Goal: Find specific page/section: Find specific page/section

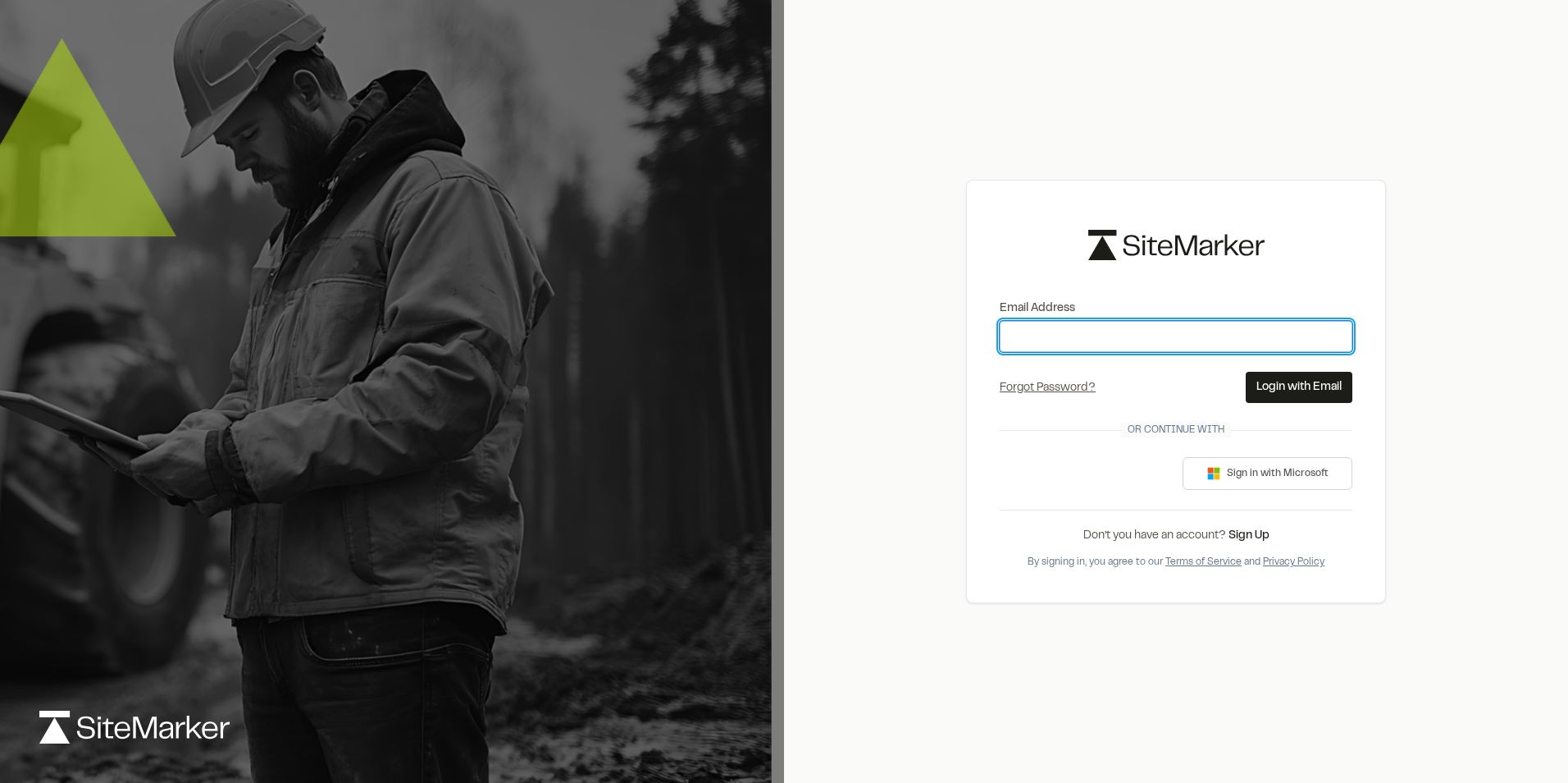
click at [1025, 331] on input "Email Address" at bounding box center [1176, 336] width 353 height 31
type input "**********"
click at [1269, 386] on button "Login with Email" at bounding box center [1298, 387] width 106 height 31
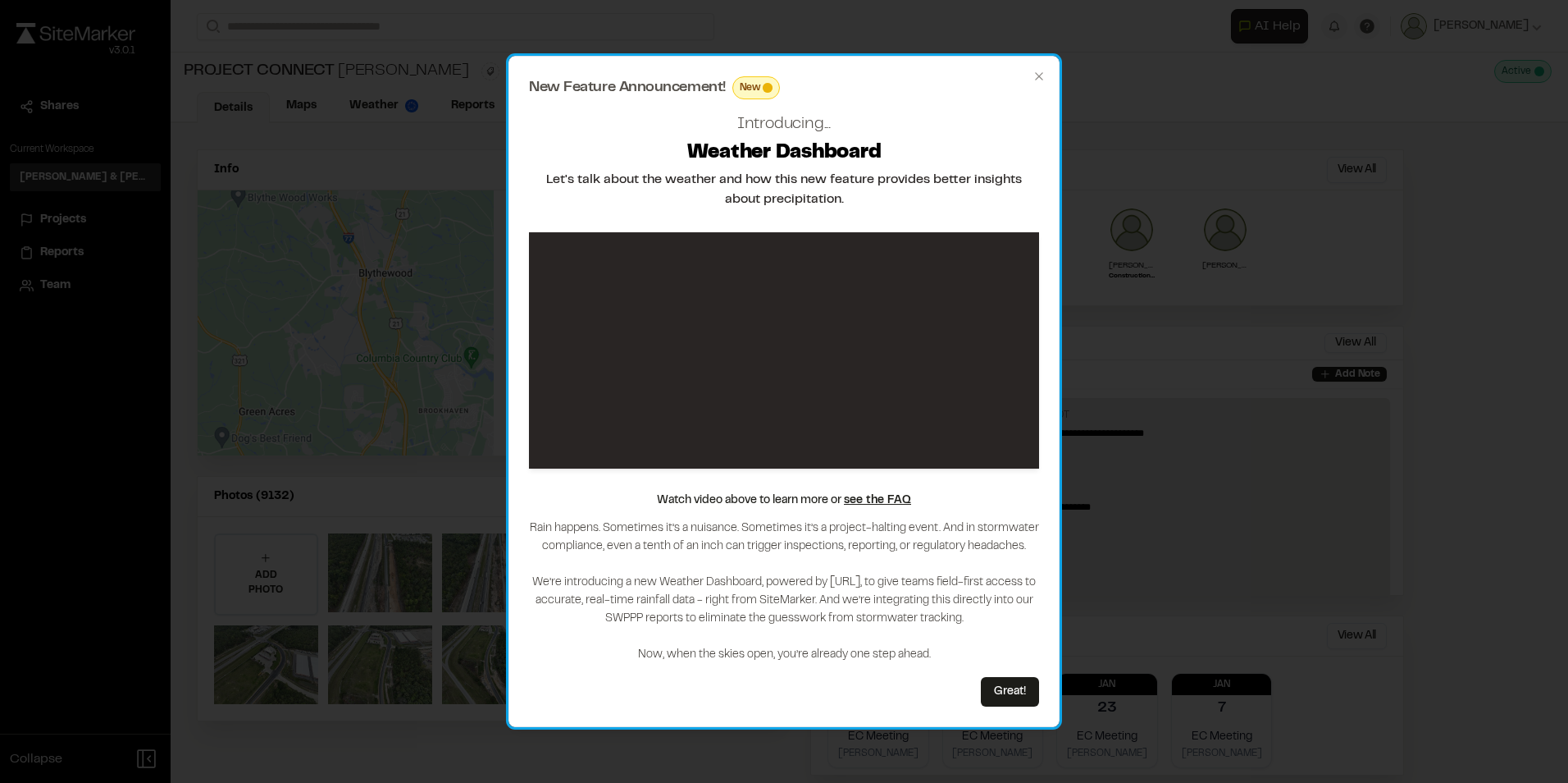
click at [1047, 69] on div "New Feature Announcement! New Introducing... Weather Dashboard Let's talk about…" at bounding box center [784, 391] width 551 height 671
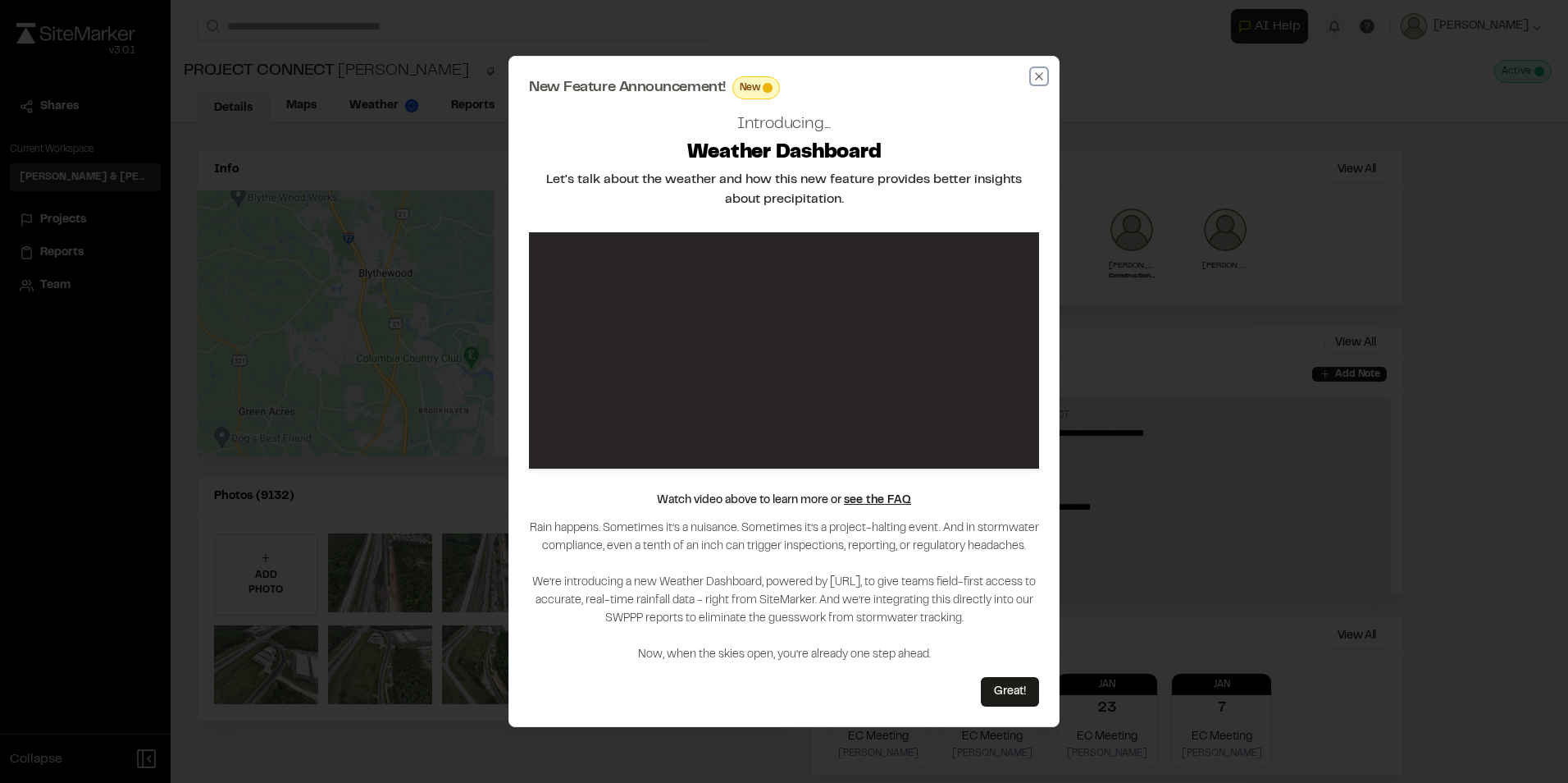
click at [1039, 77] on icon "button" at bounding box center [1039, 76] width 7 height 7
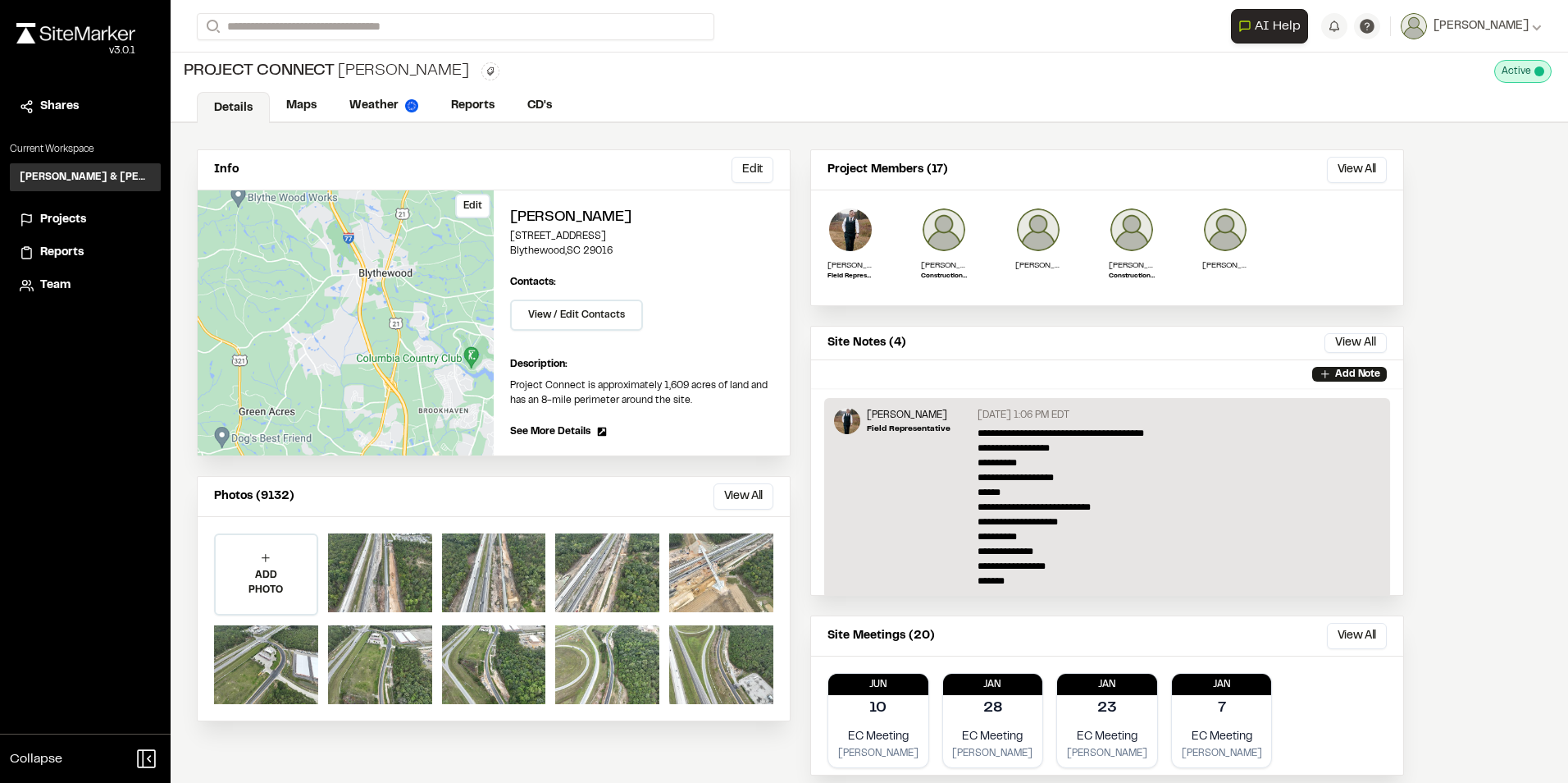
click at [355, 193] on div "Edit" at bounding box center [346, 323] width 296 height 265
click at [316, 111] on link "Maps" at bounding box center [302, 107] width 65 height 31
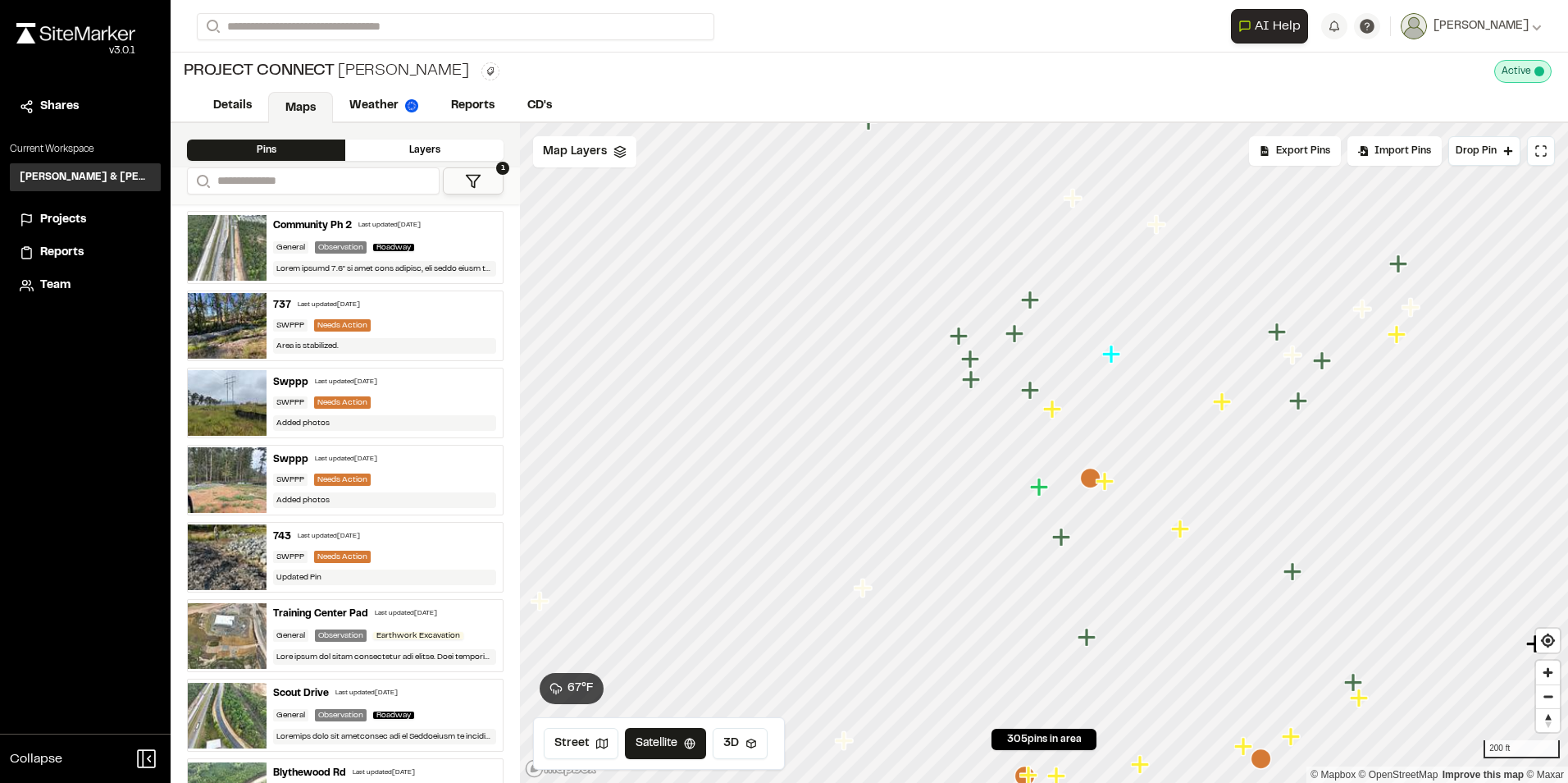
click at [1084, 477] on icon "Map marker" at bounding box center [1090, 478] width 20 height 20
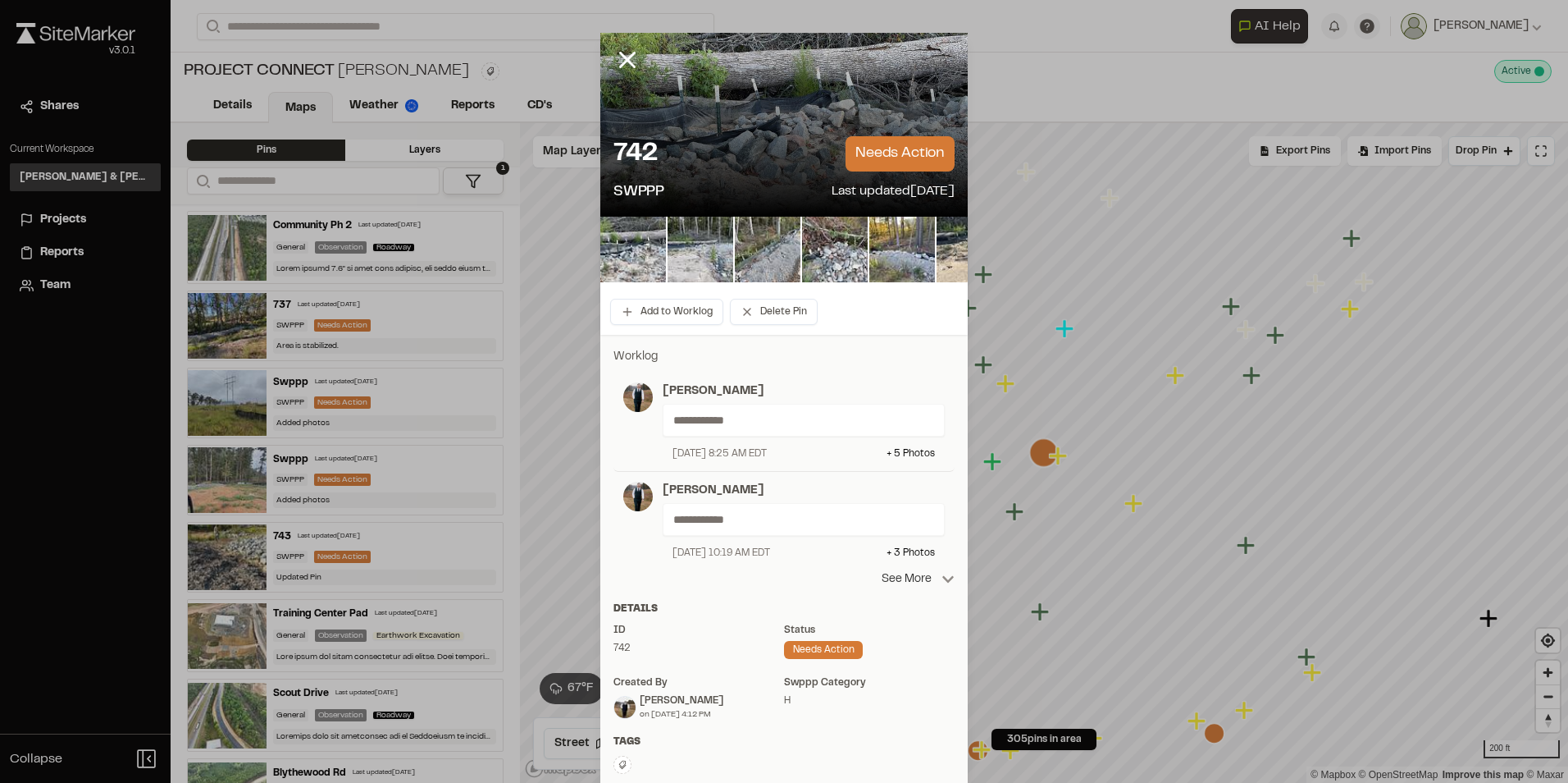
click at [901, 577] on p "See More" at bounding box center [918, 580] width 73 height 18
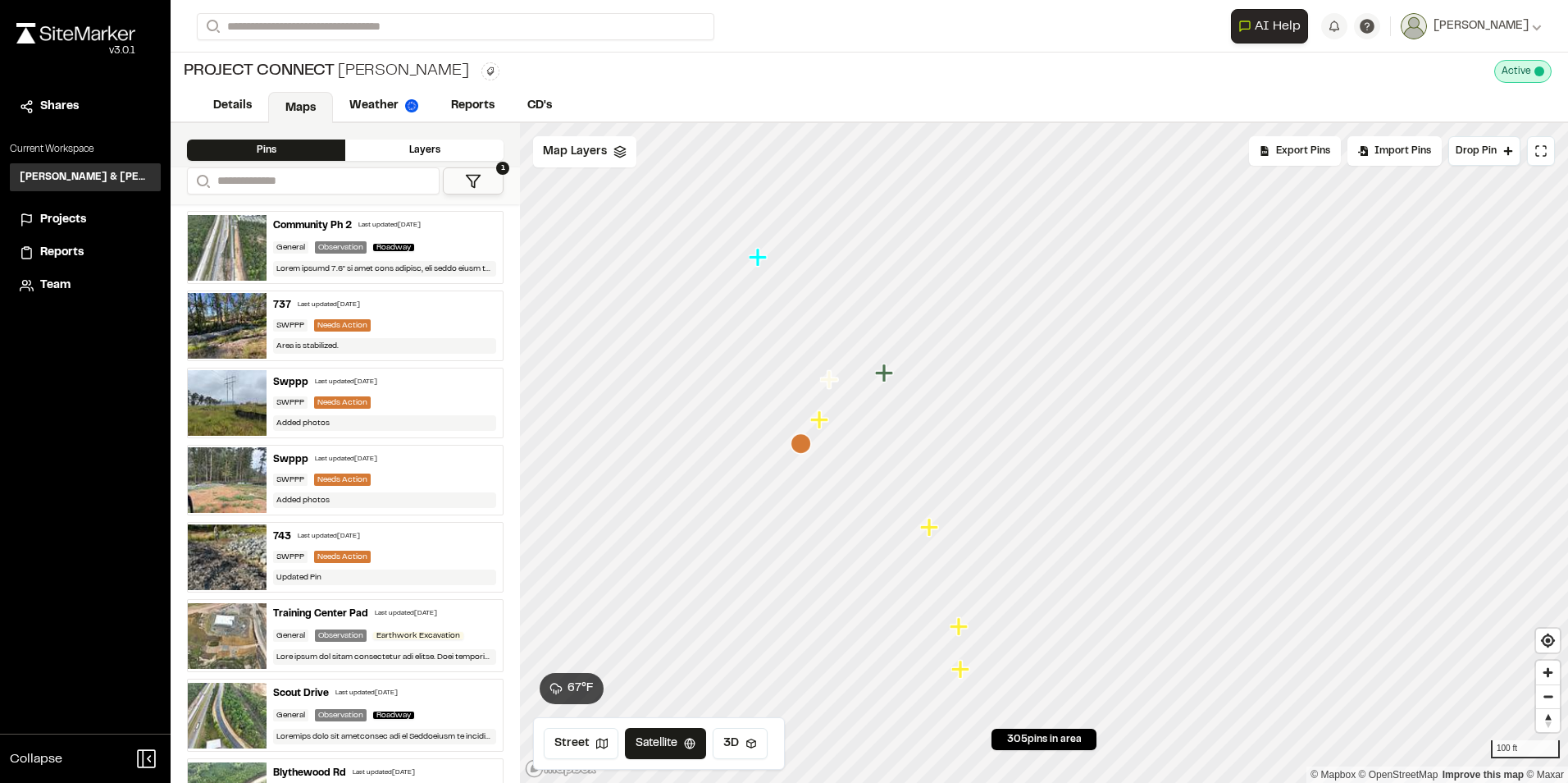
click at [805, 449] on icon "Map marker" at bounding box center [801, 444] width 20 height 20
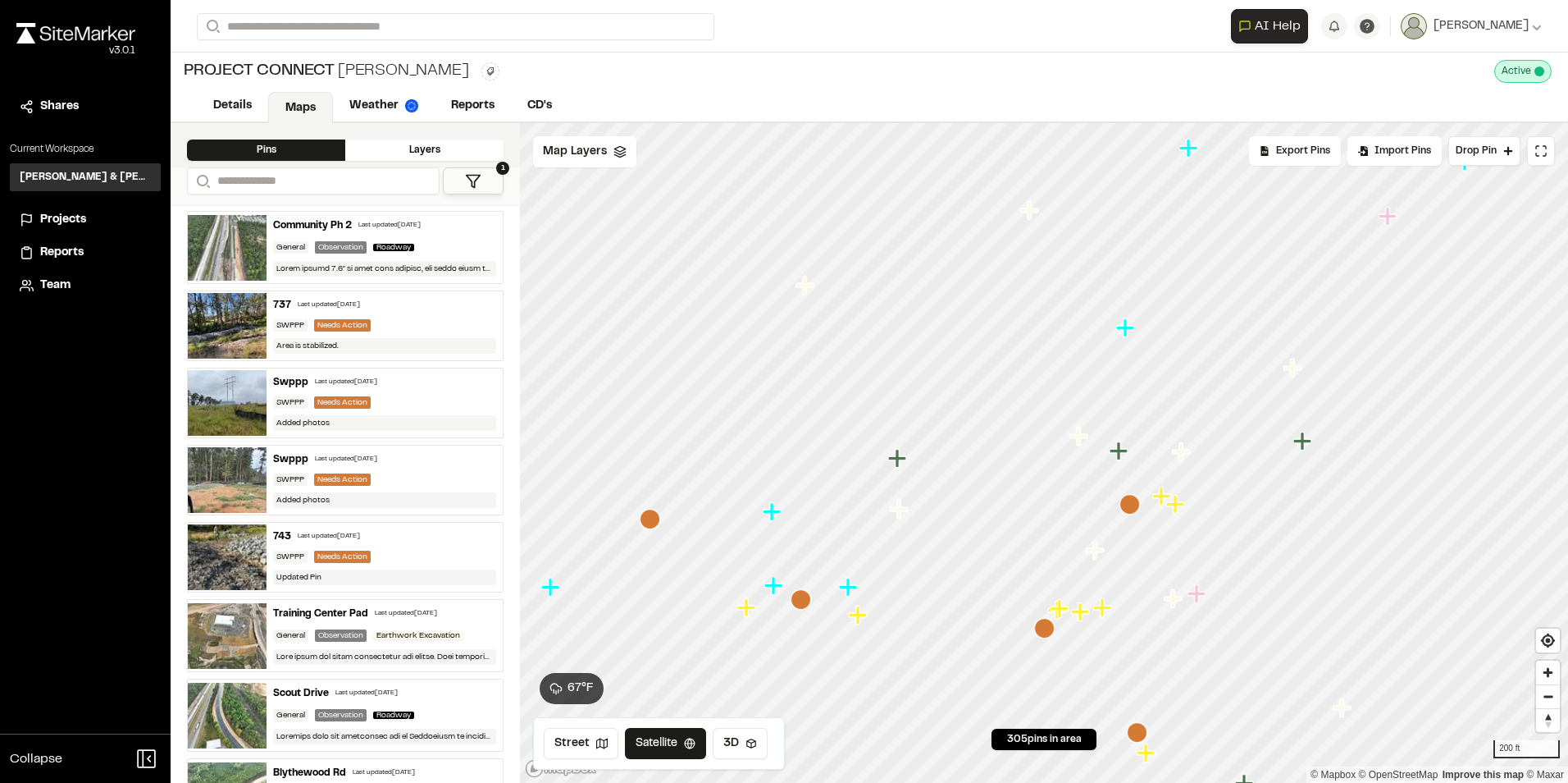
click at [1047, 627] on icon "Map marker" at bounding box center [1044, 628] width 20 height 20
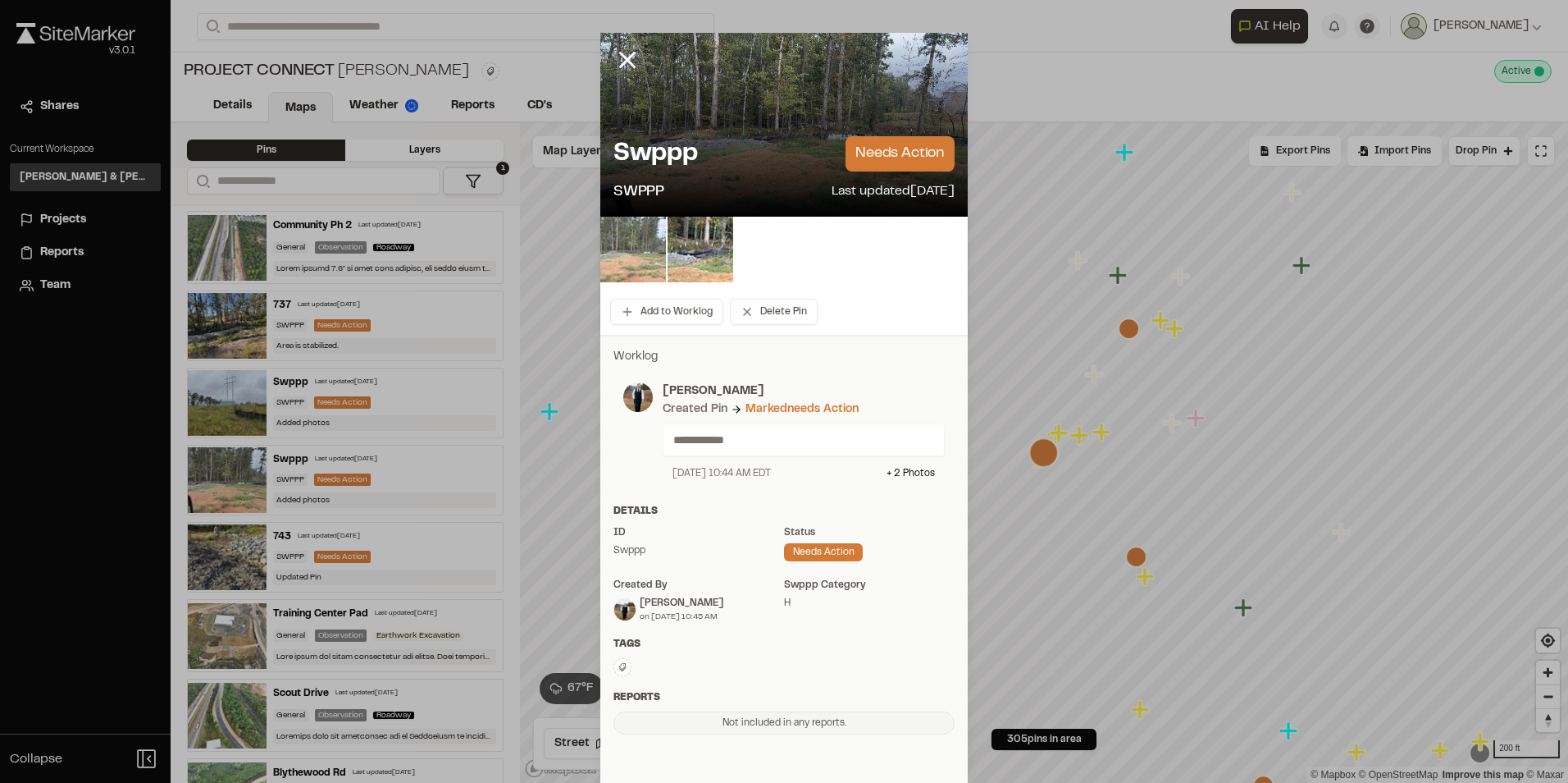
click at [633, 238] on img at bounding box center [633, 249] width 66 height 66
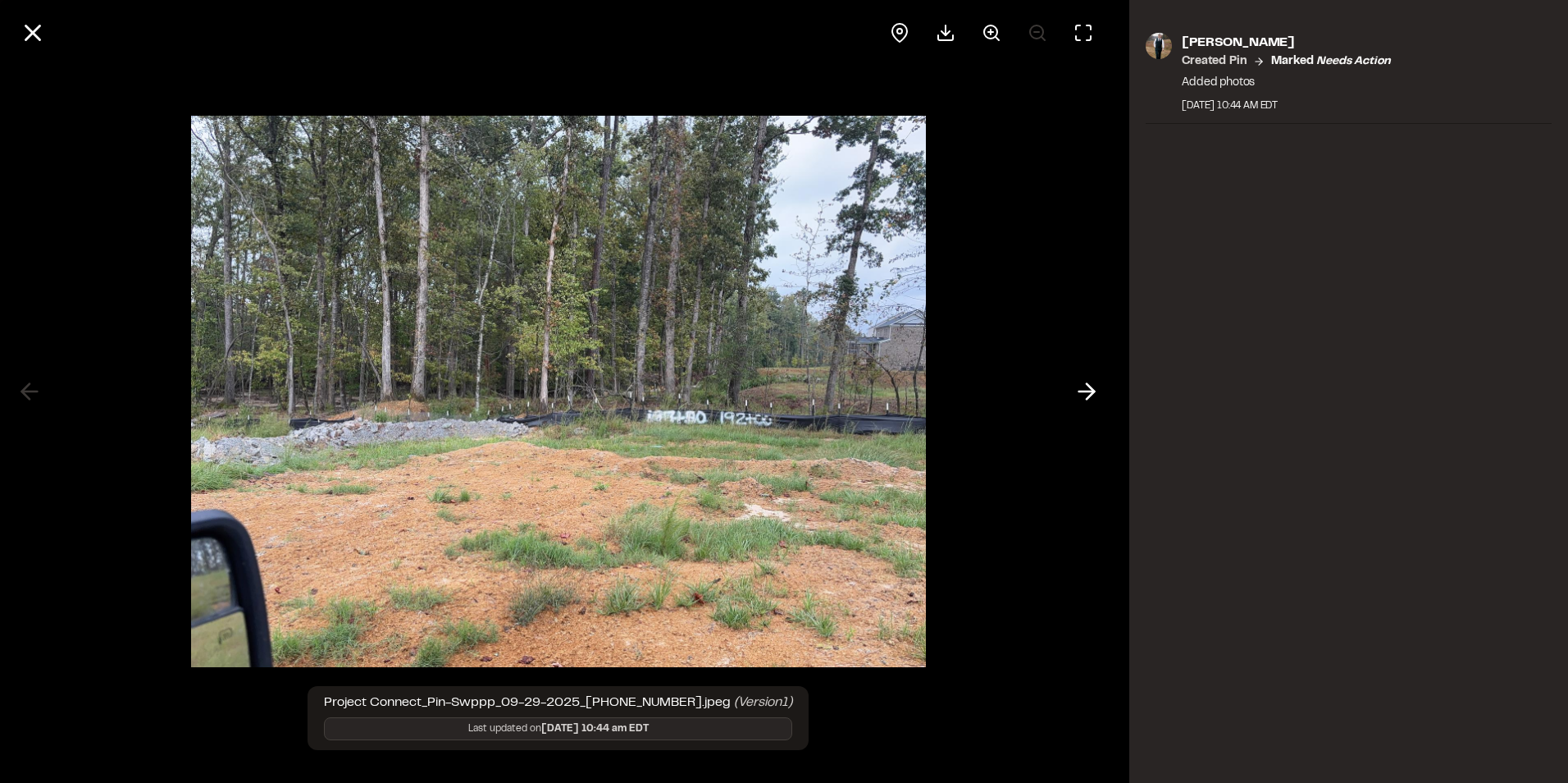
click at [1079, 384] on icon at bounding box center [1087, 391] width 26 height 28
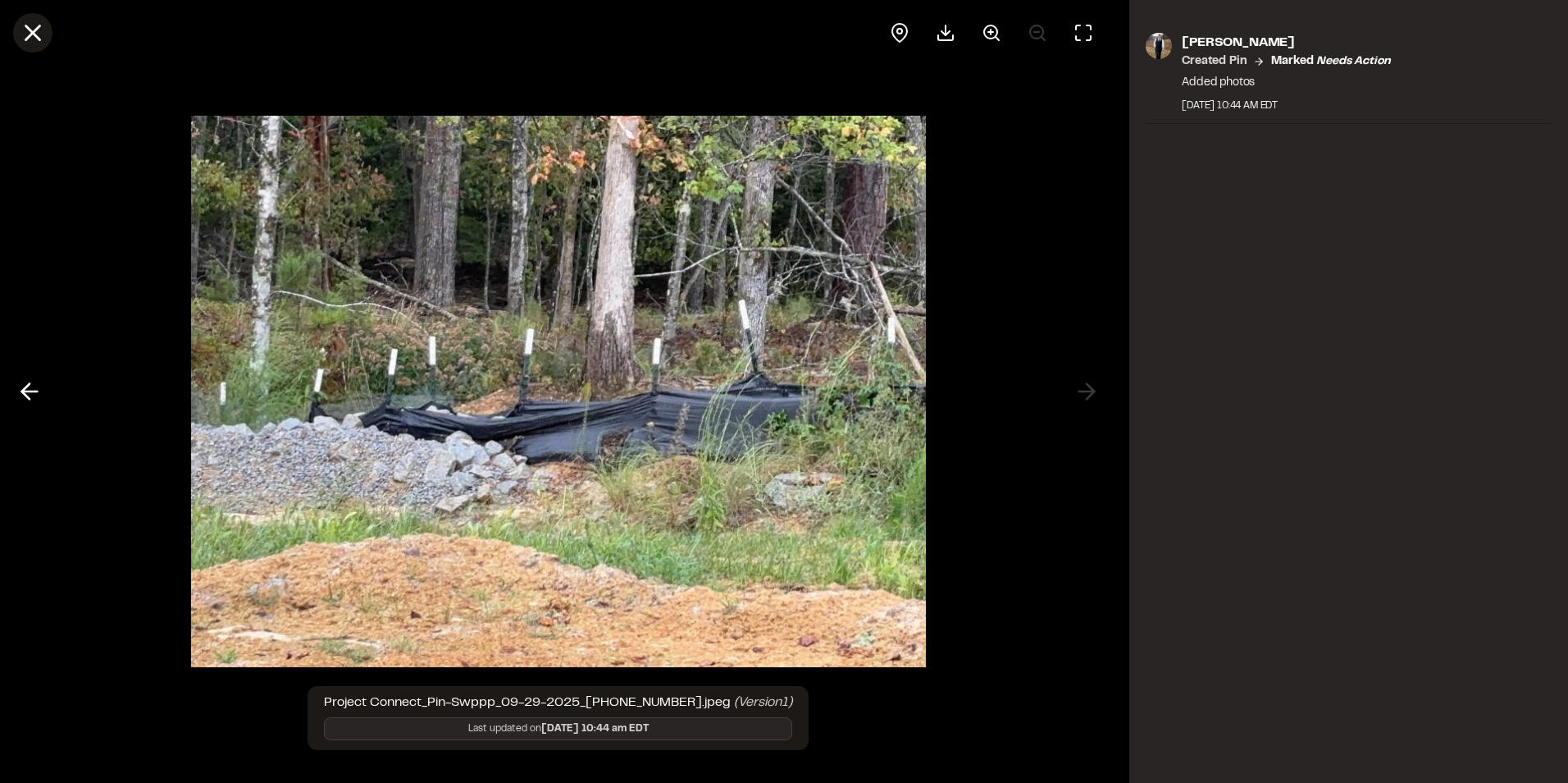
click at [18, 36] on button at bounding box center [32, 32] width 40 height 40
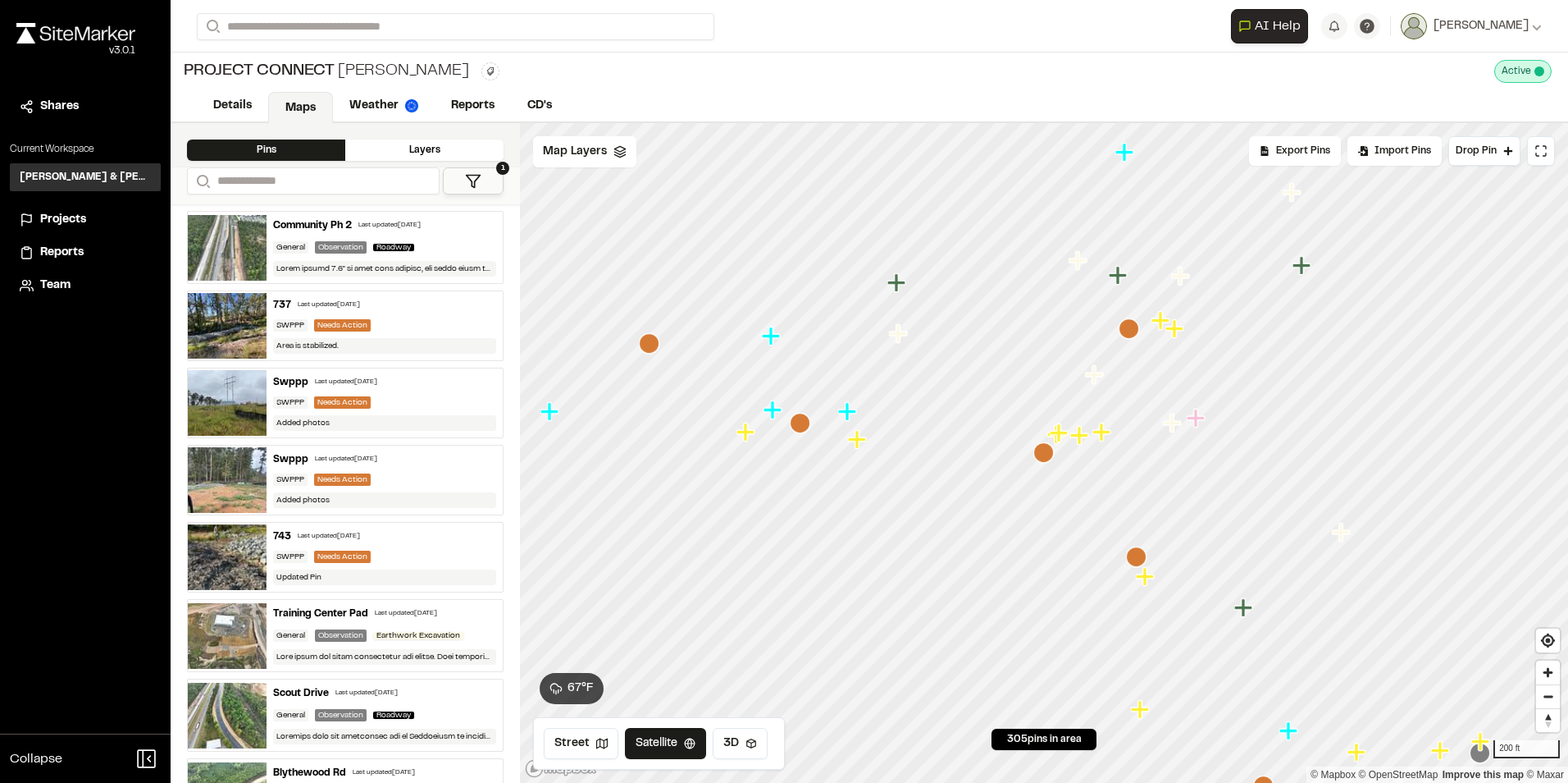
click at [1126, 334] on icon "Map marker" at bounding box center [1129, 328] width 20 height 20
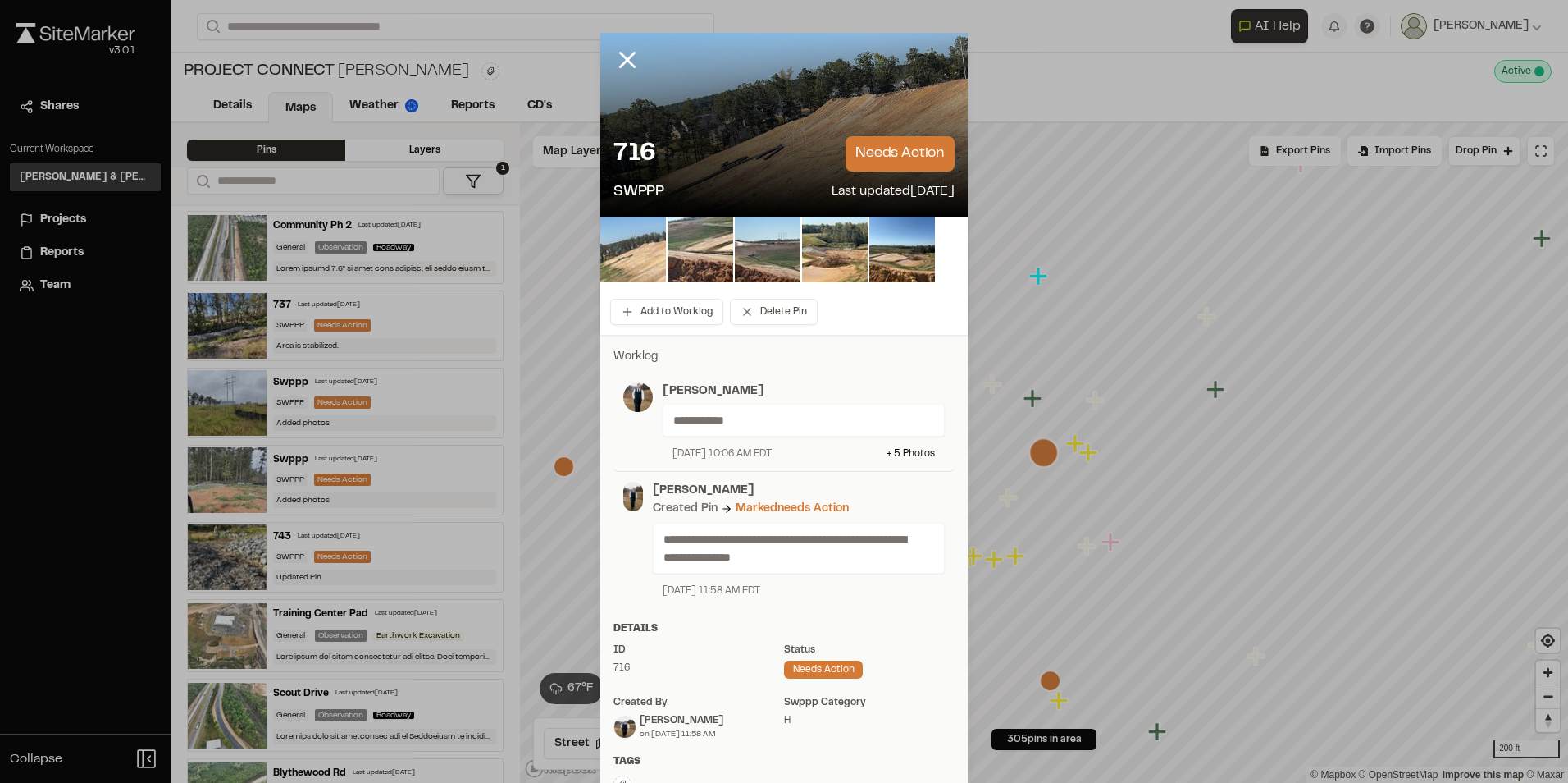
click at [635, 250] on img at bounding box center [633, 249] width 66 height 66
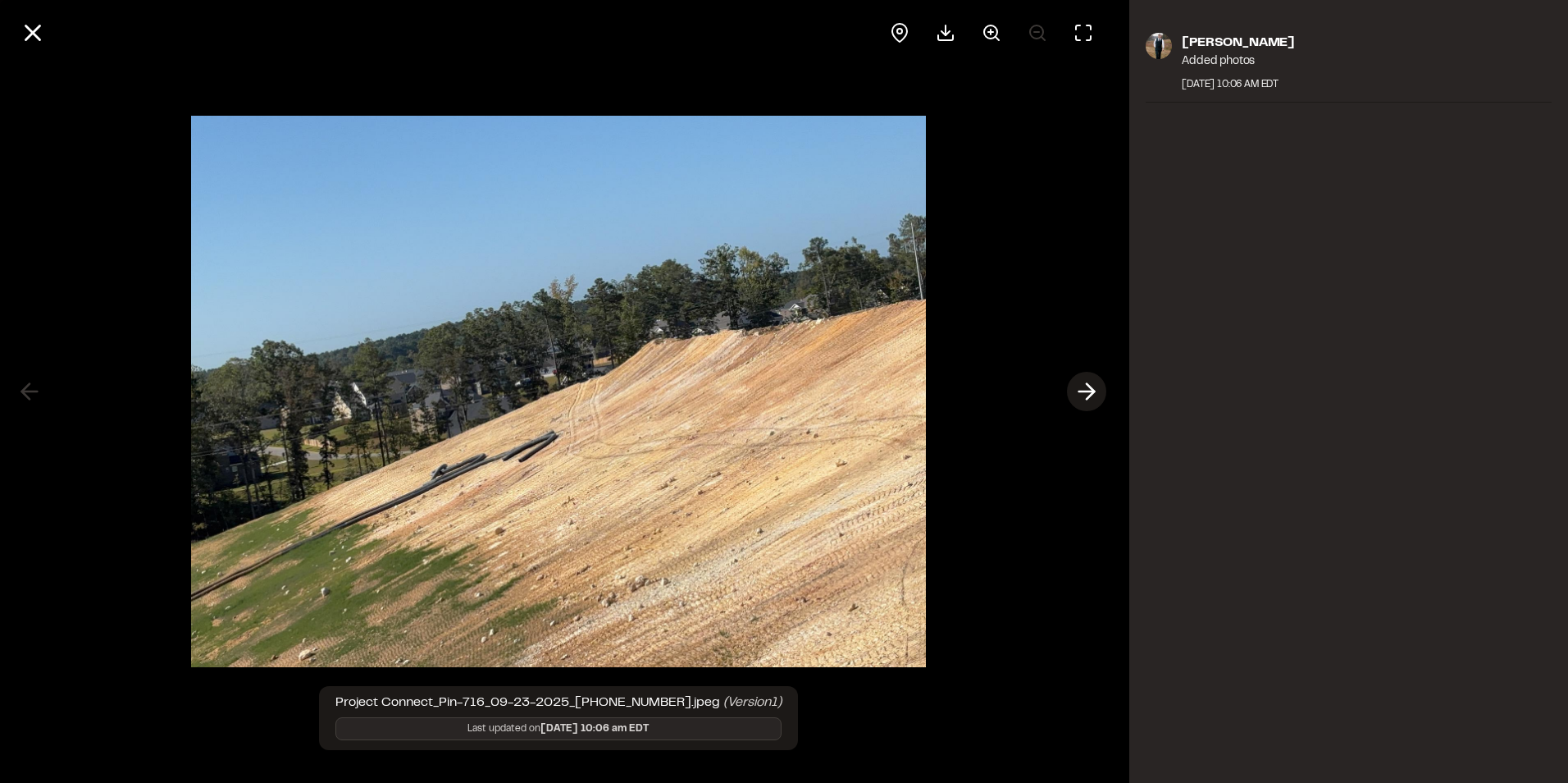
click at [1094, 385] on icon at bounding box center [1087, 391] width 26 height 28
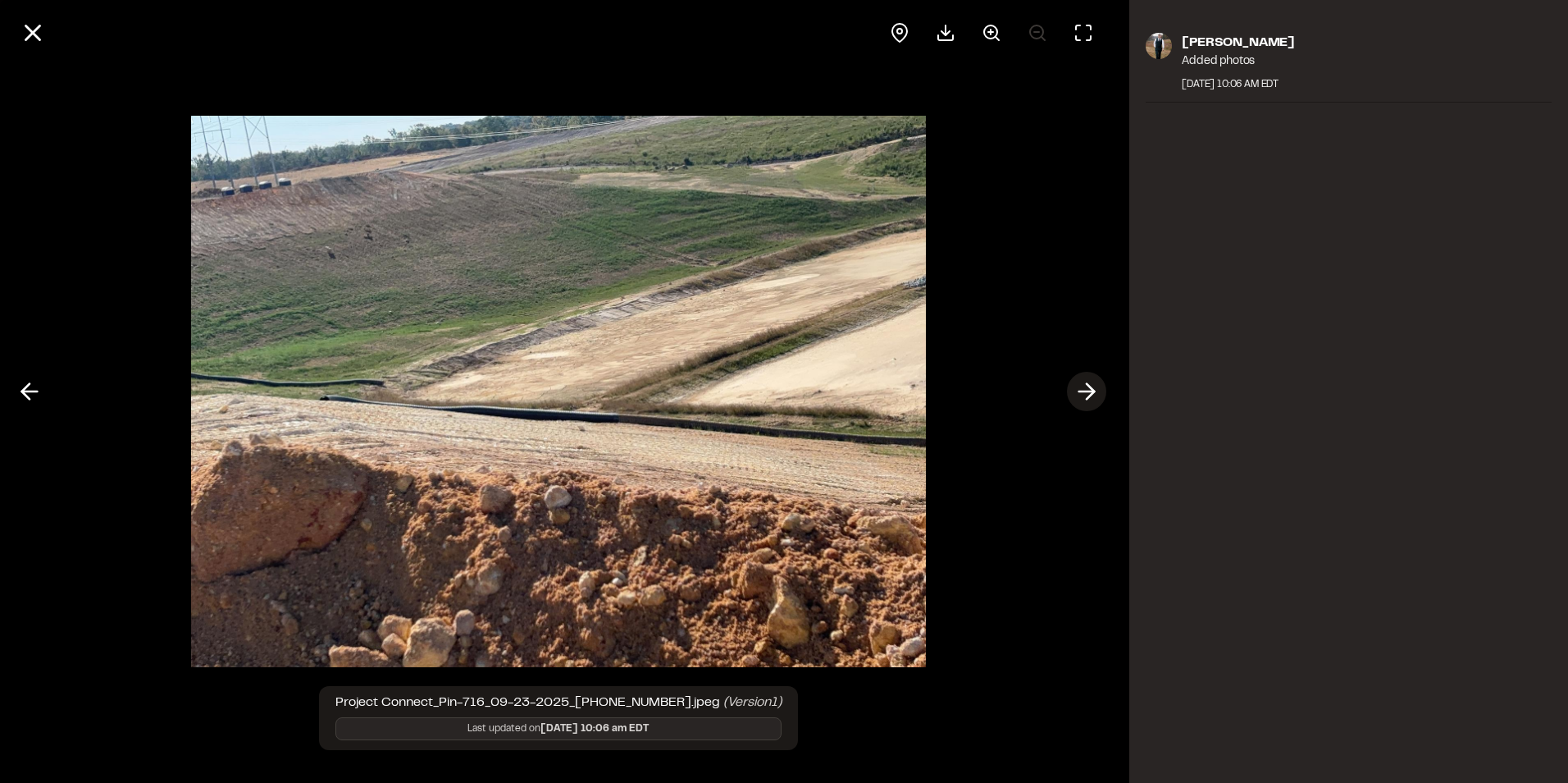
click at [1094, 385] on icon at bounding box center [1087, 391] width 26 height 28
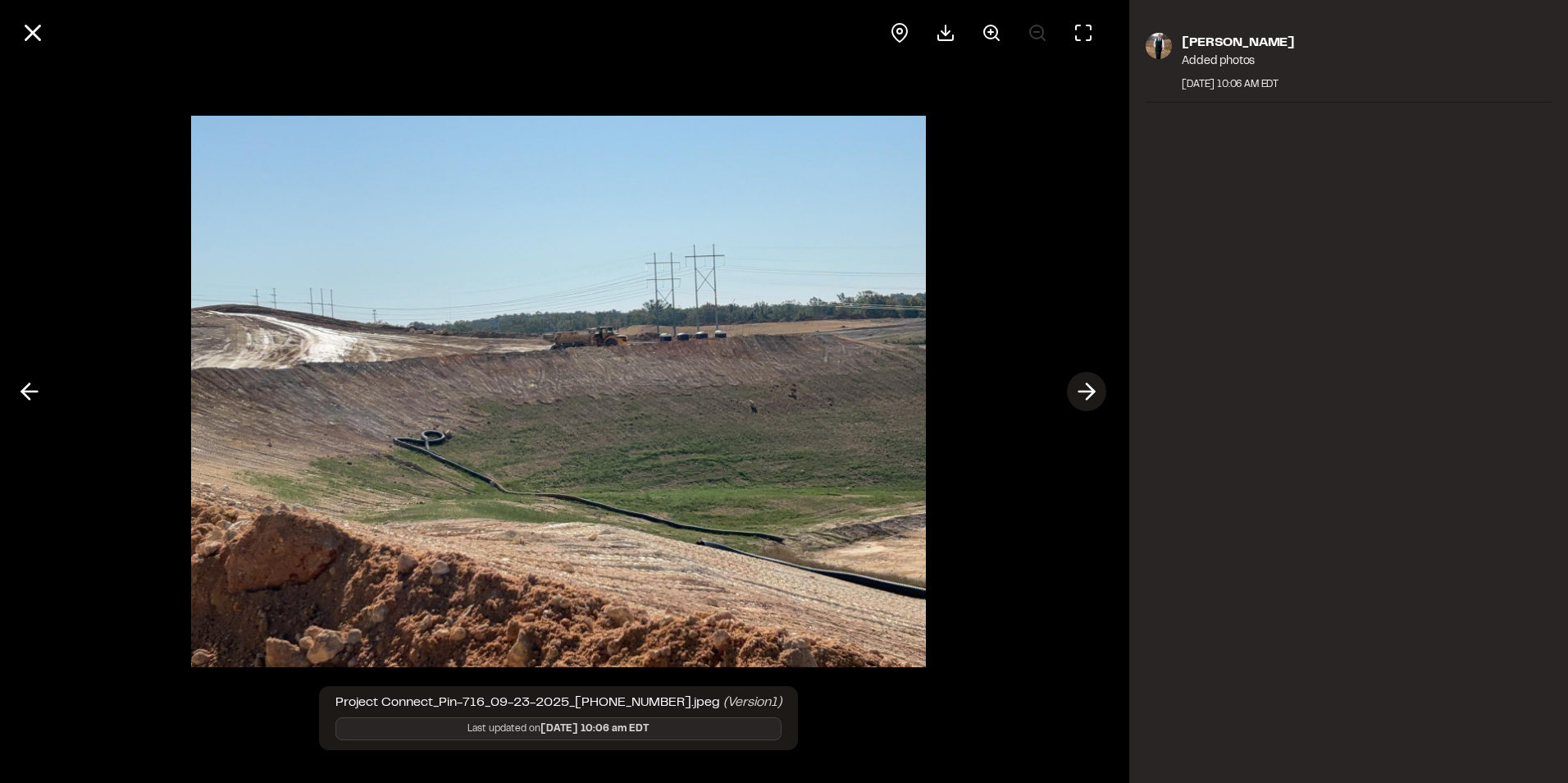
click at [1081, 382] on icon at bounding box center [1087, 391] width 26 height 28
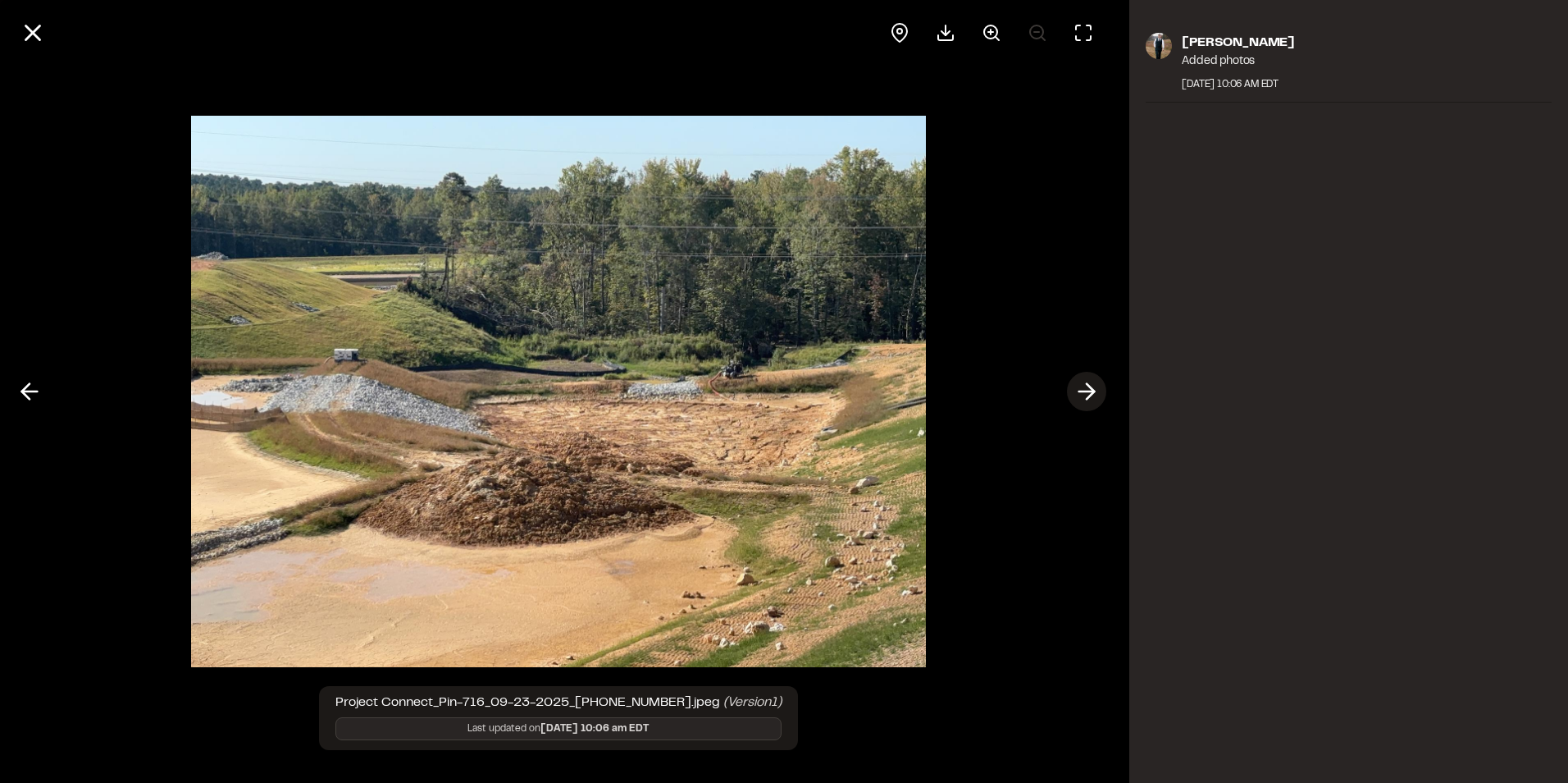
click at [1081, 382] on icon at bounding box center [1087, 391] width 26 height 28
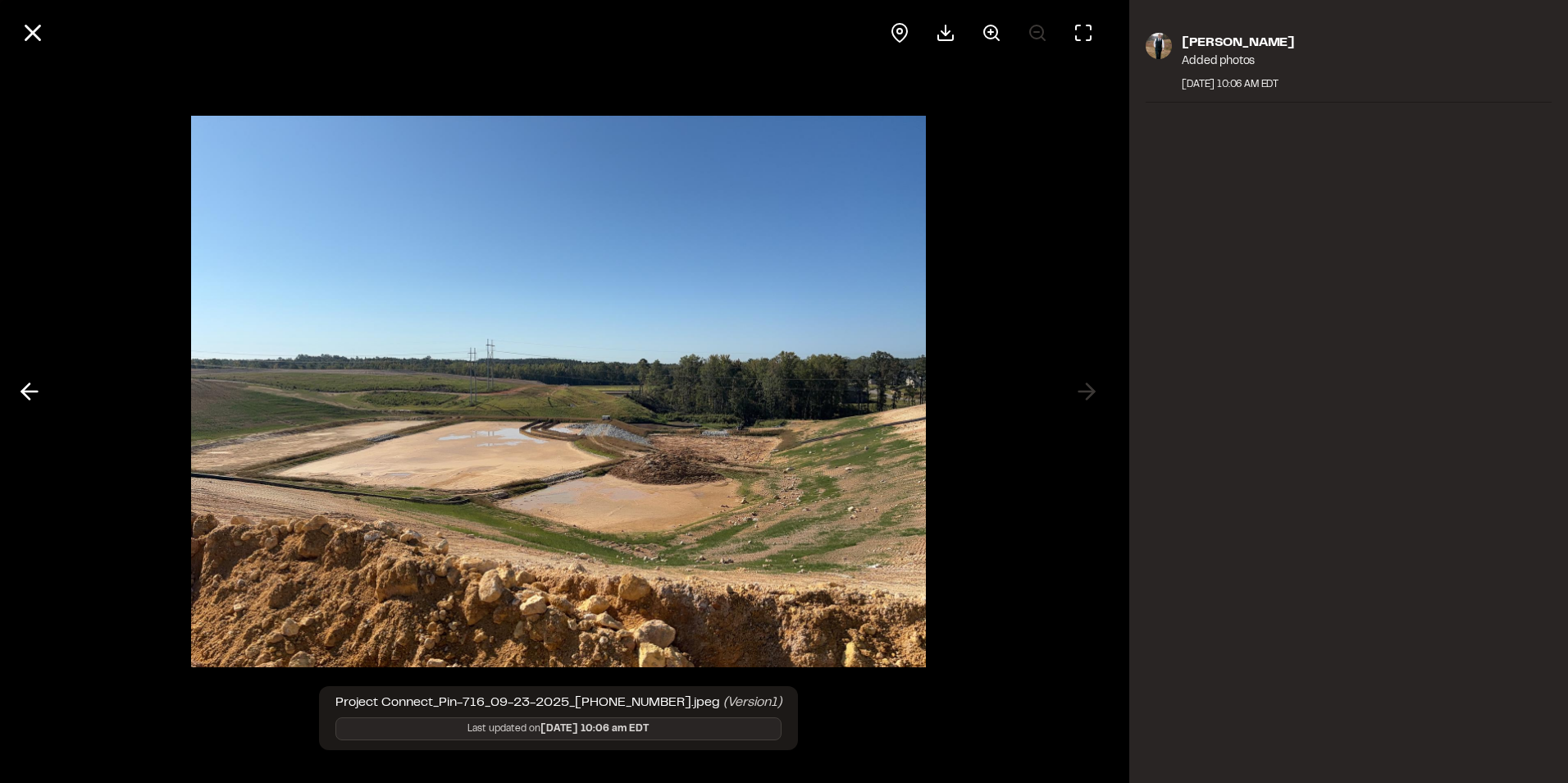
click at [1080, 382] on div at bounding box center [558, 391] width 1116 height 783
click at [42, 40] on icon at bounding box center [32, 32] width 28 height 28
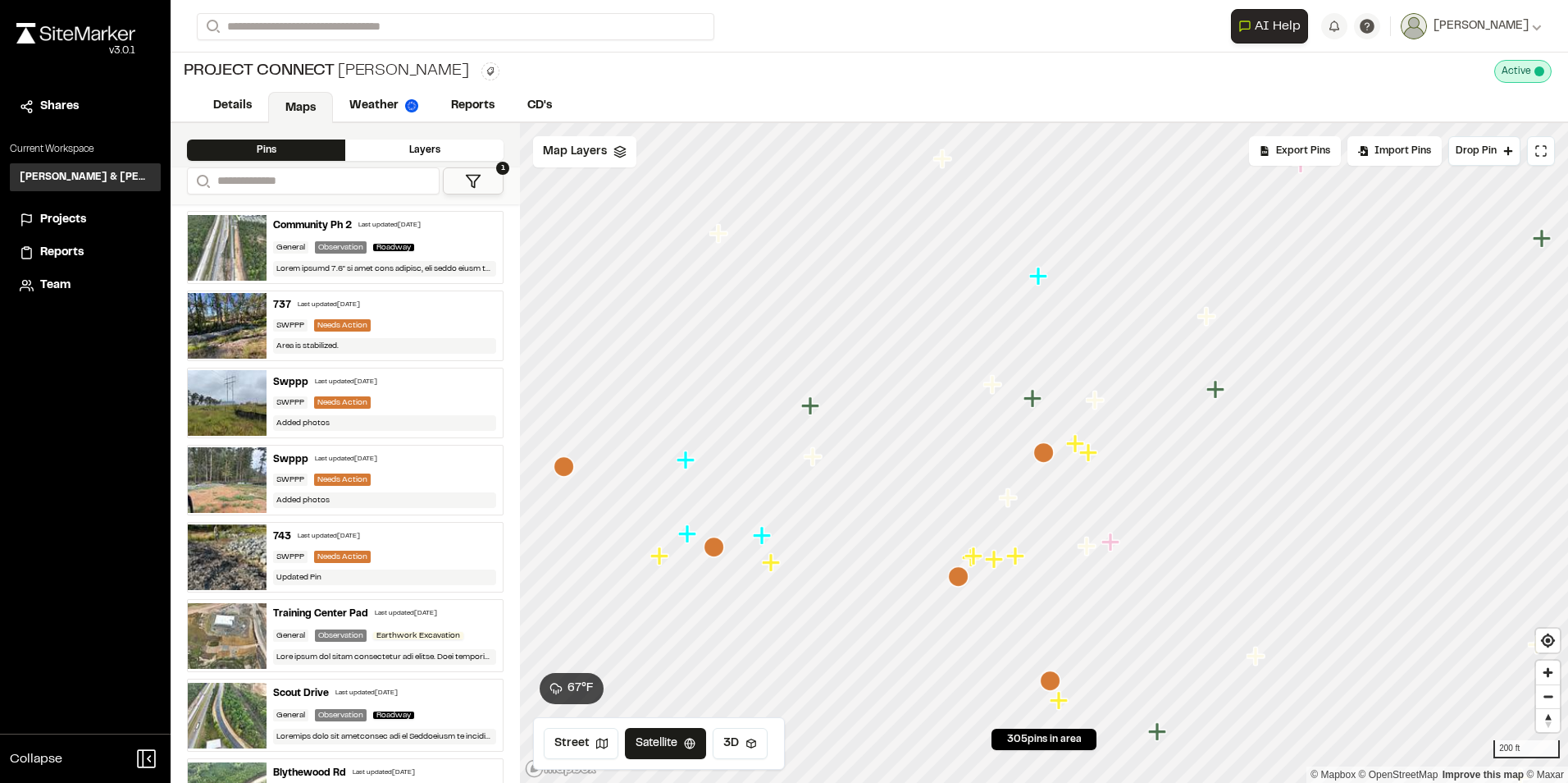
click at [1054, 678] on icon "Map marker" at bounding box center [1050, 680] width 20 height 20
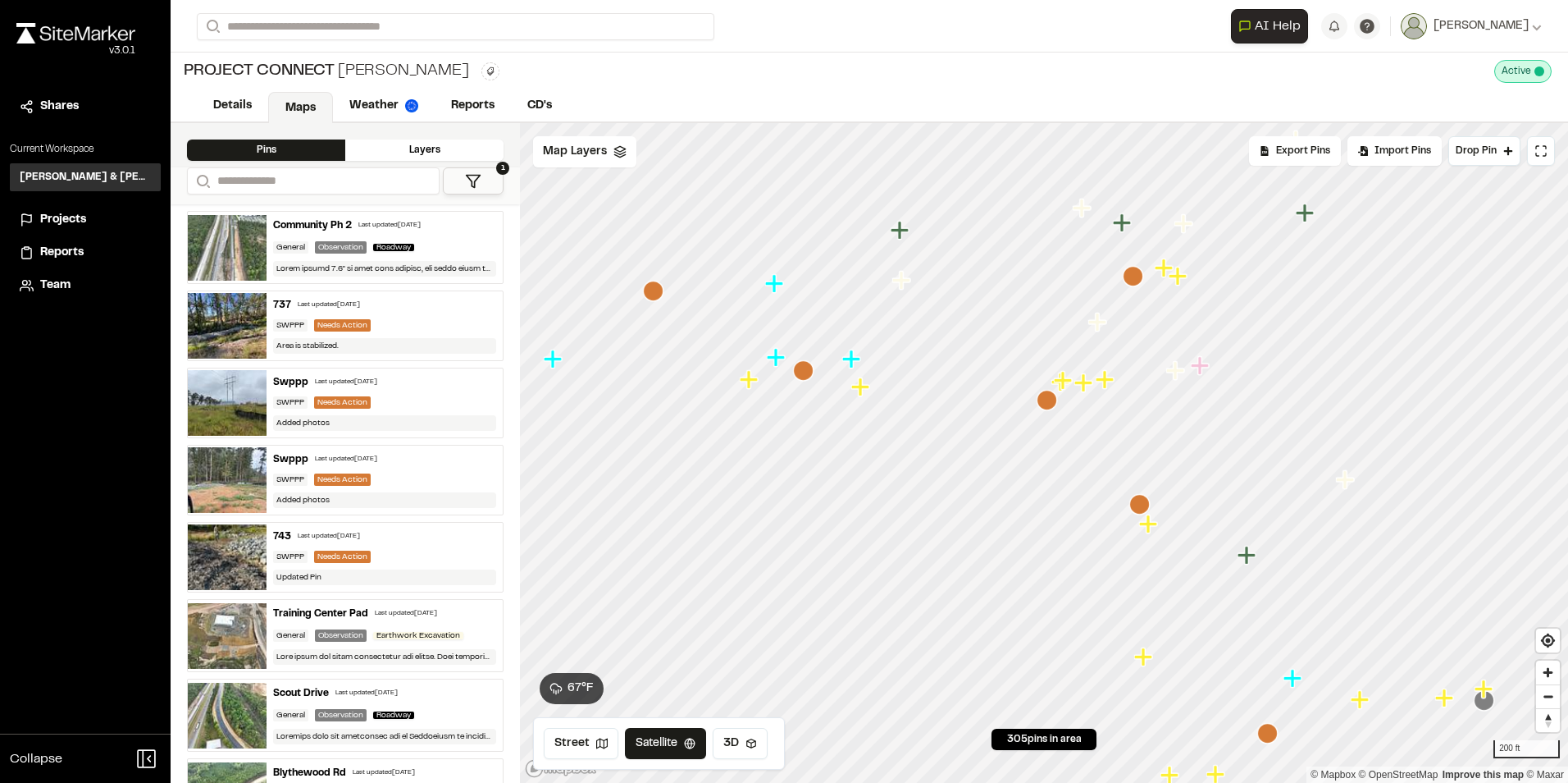
click at [807, 374] on icon "Map marker" at bounding box center [803, 371] width 20 height 20
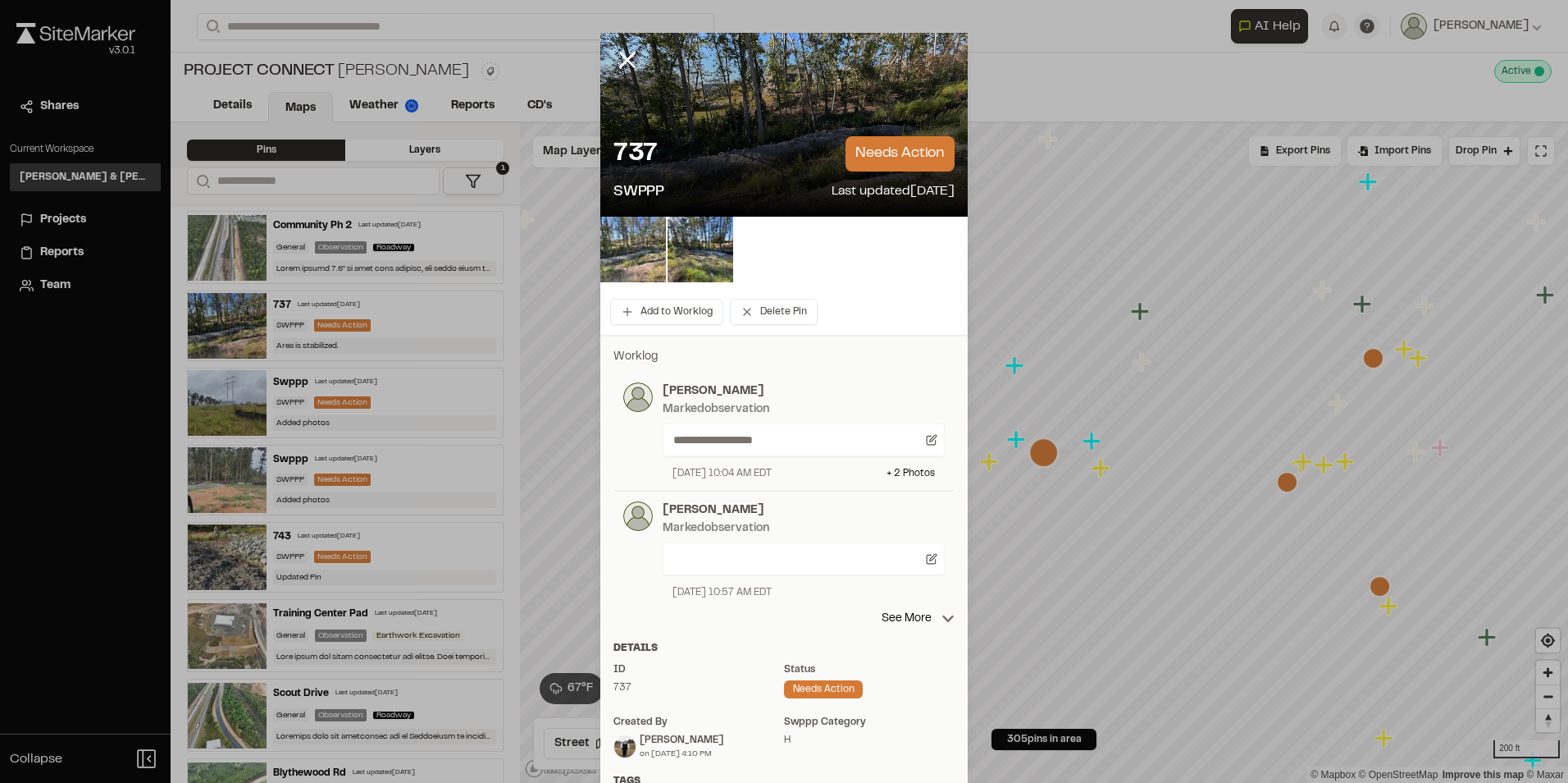
click at [621, 236] on img at bounding box center [633, 249] width 66 height 66
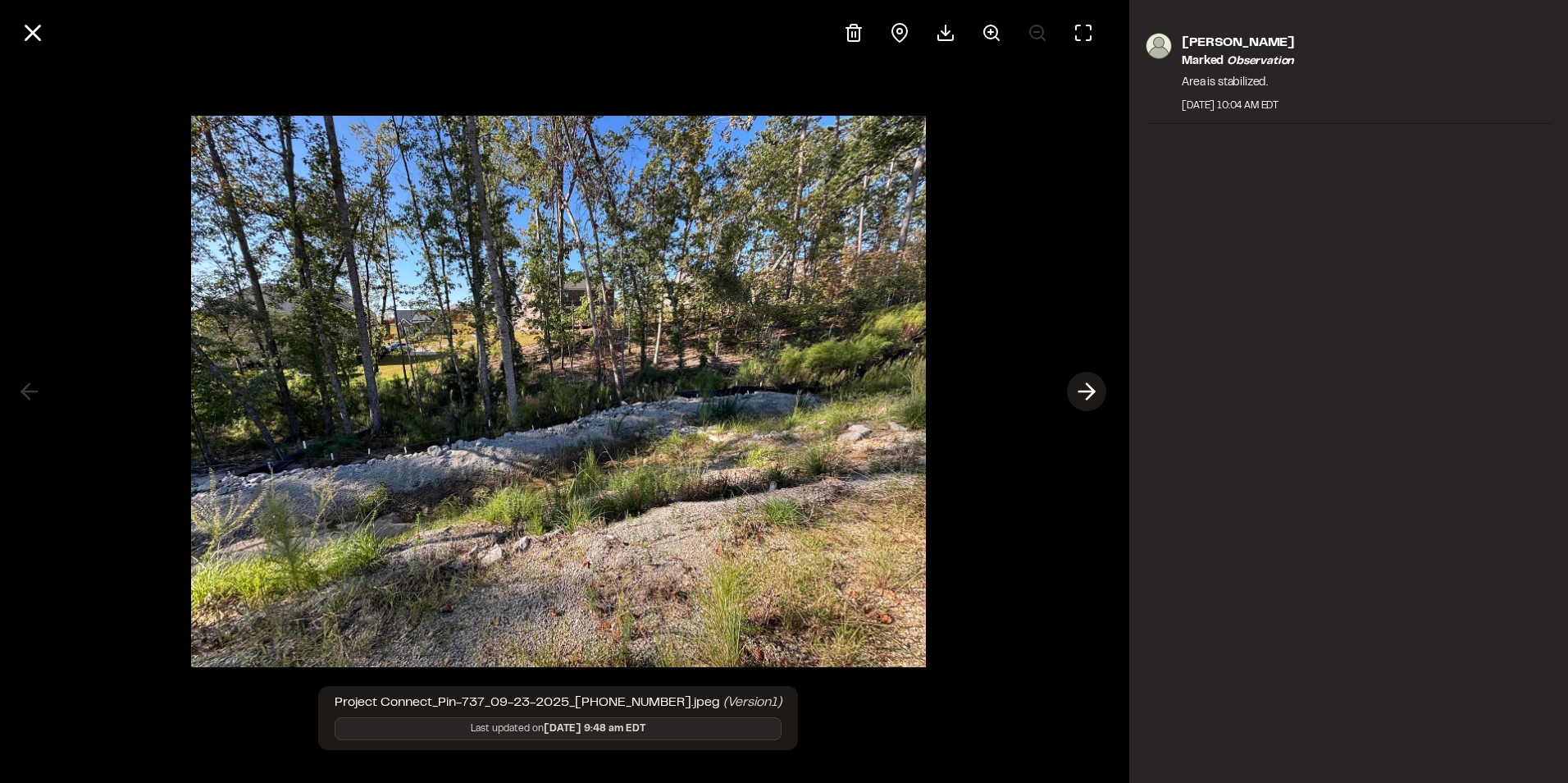
click at [1092, 385] on icon at bounding box center [1087, 391] width 26 height 28
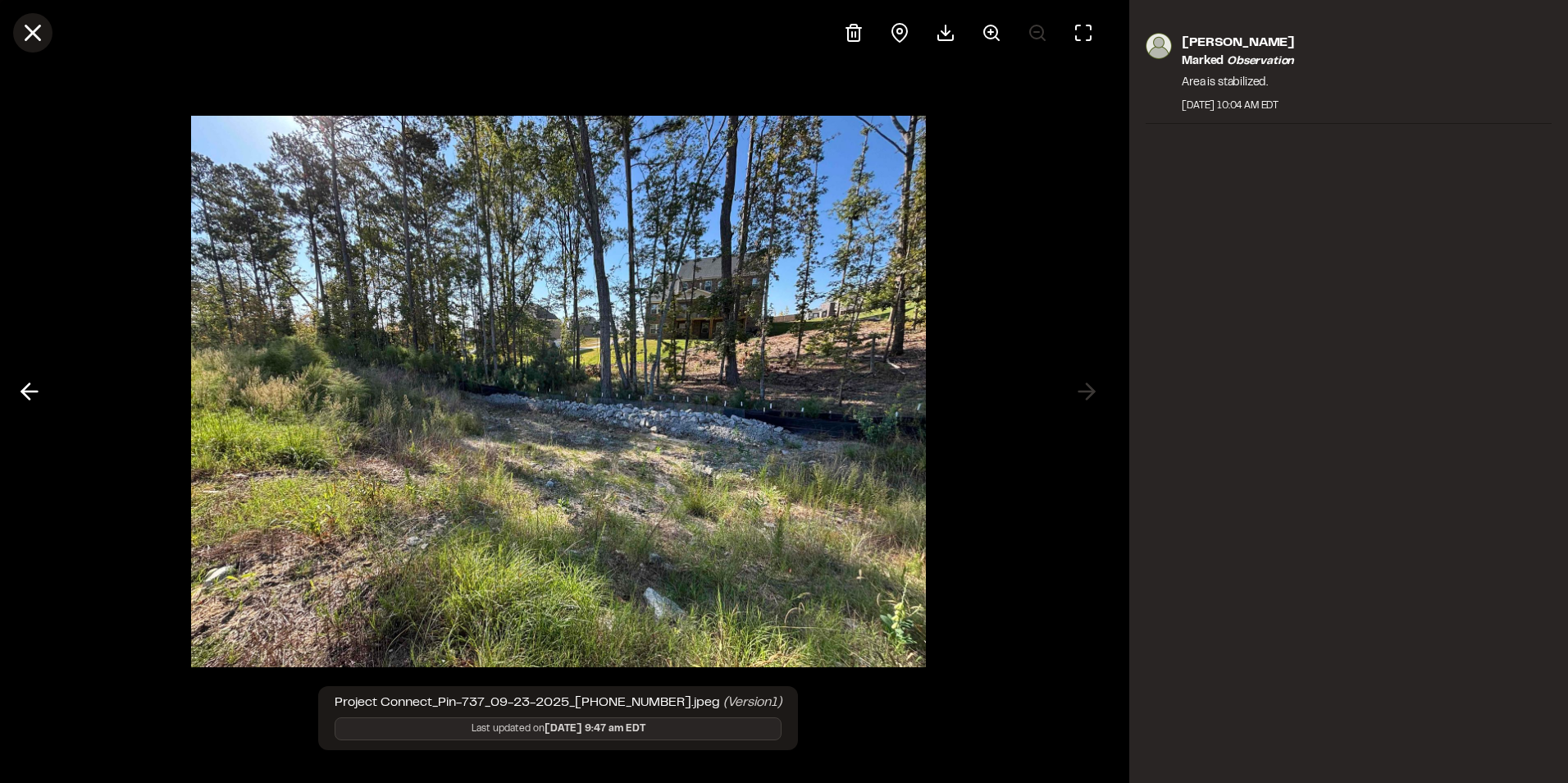
click at [31, 33] on line at bounding box center [32, 32] width 14 height 14
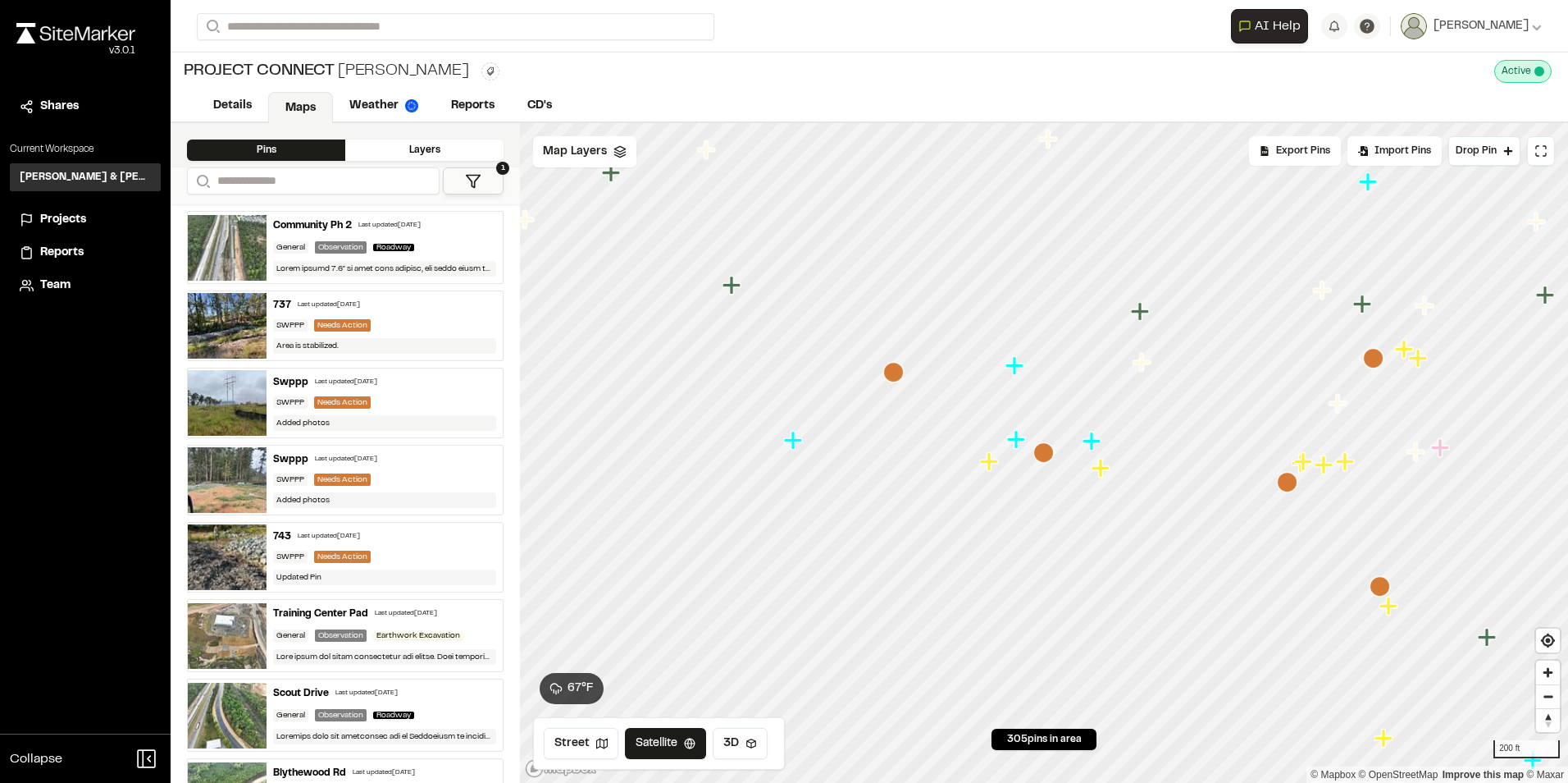
click at [895, 372] on icon "Map marker" at bounding box center [893, 372] width 20 height 20
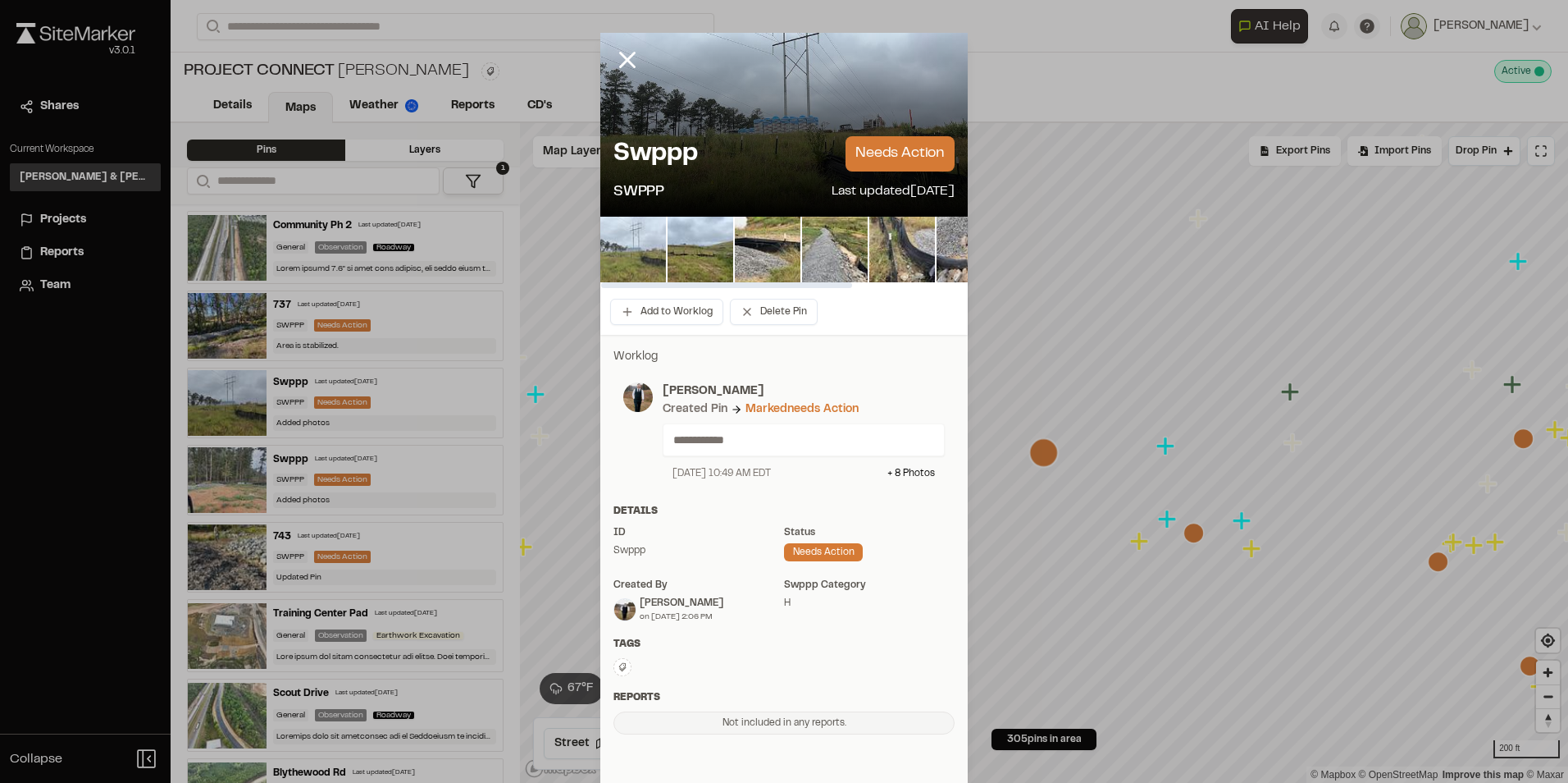
click at [621, 241] on img at bounding box center [633, 249] width 66 height 66
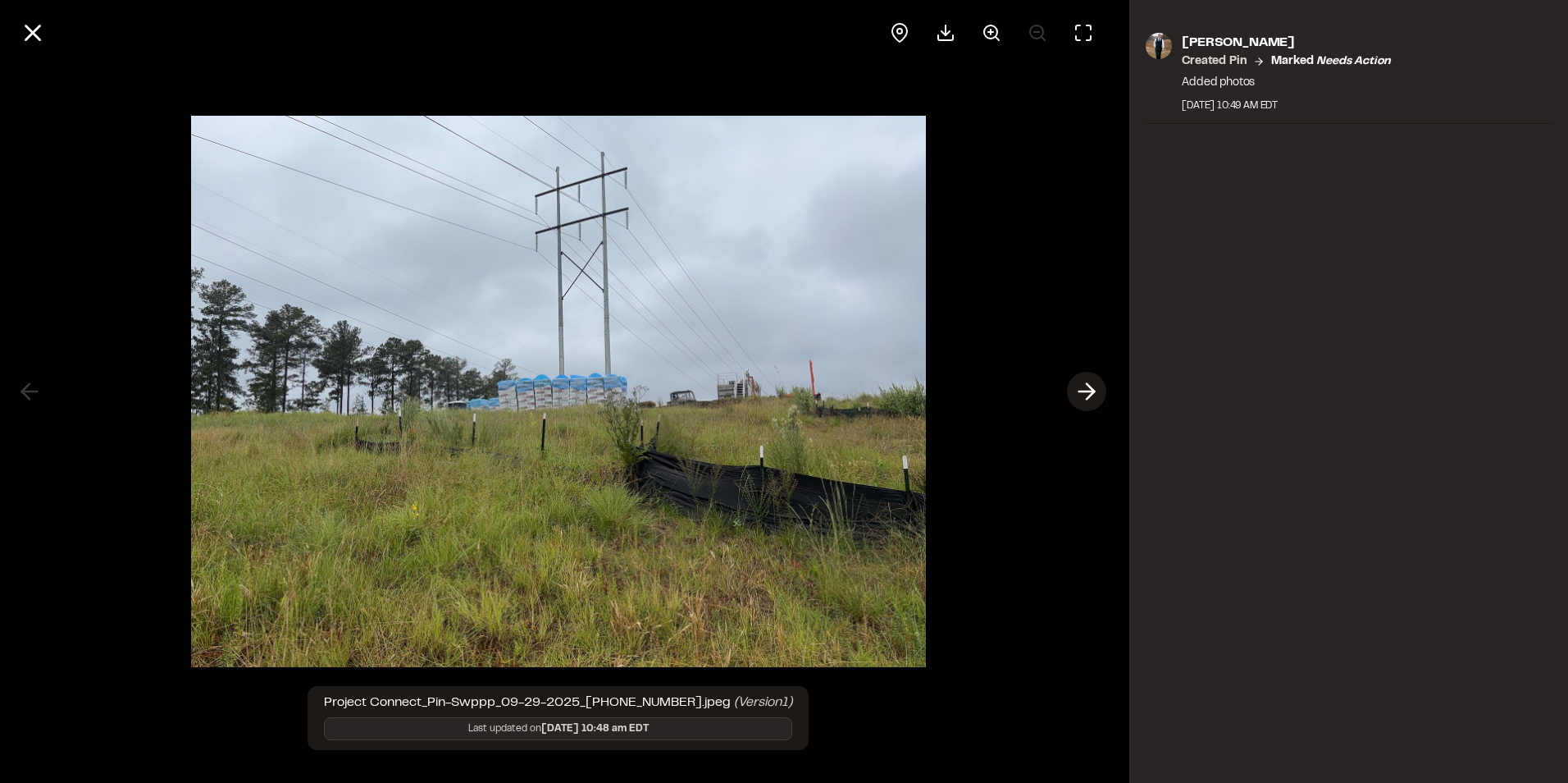
click at [1079, 388] on icon at bounding box center [1087, 391] width 26 height 28
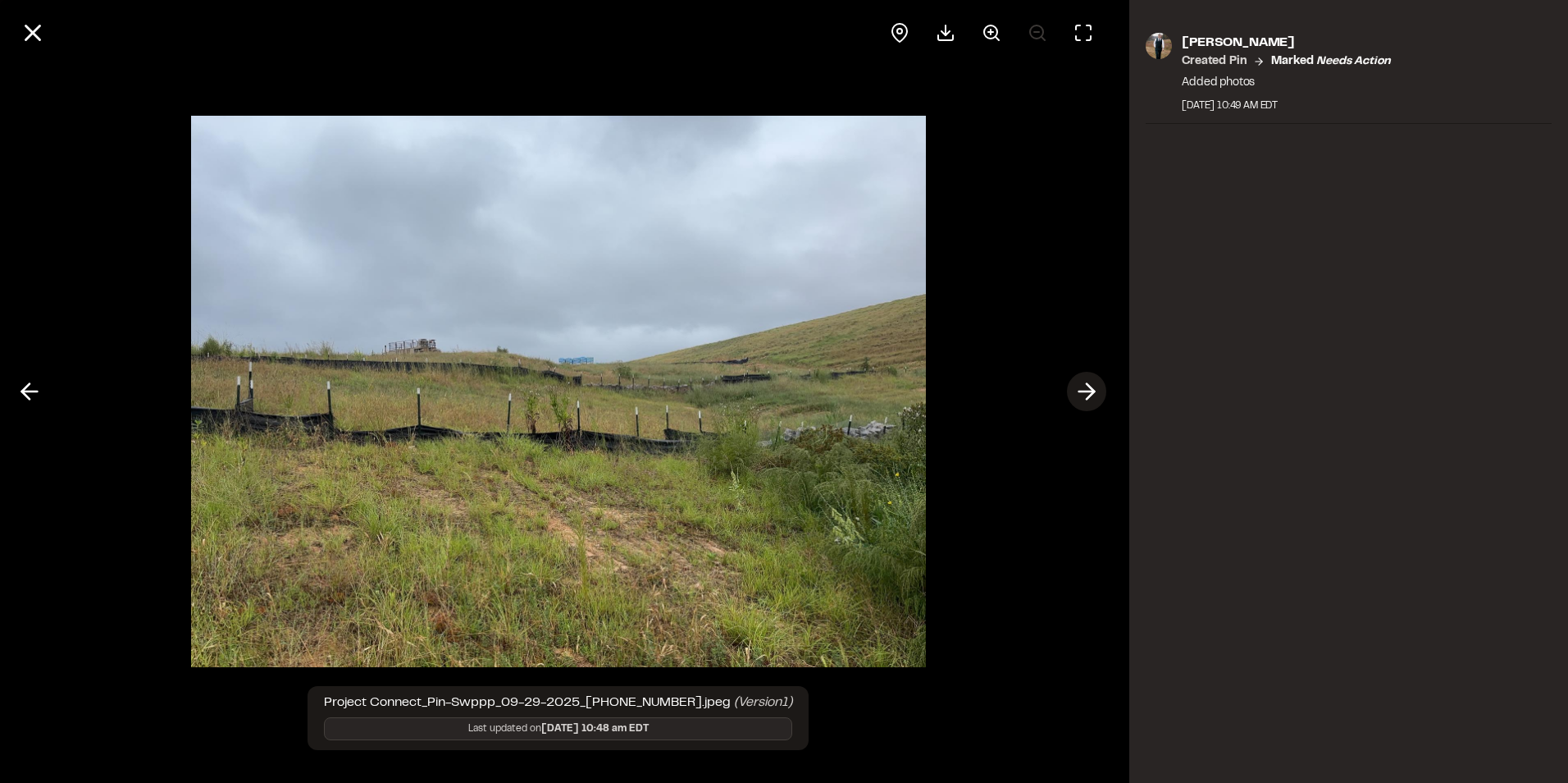
click at [1079, 388] on icon at bounding box center [1087, 391] width 26 height 28
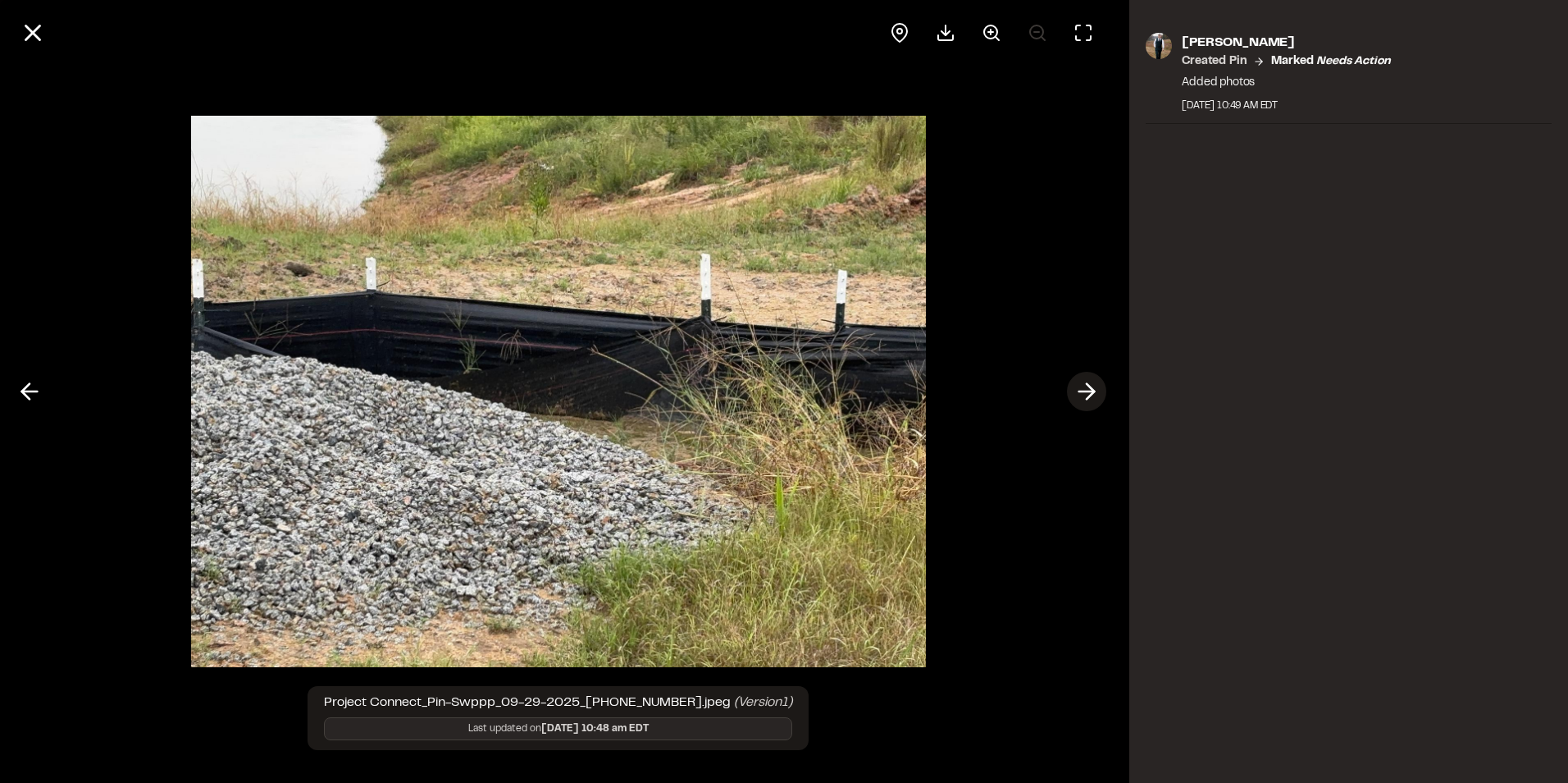
click at [1079, 388] on icon at bounding box center [1087, 391] width 26 height 28
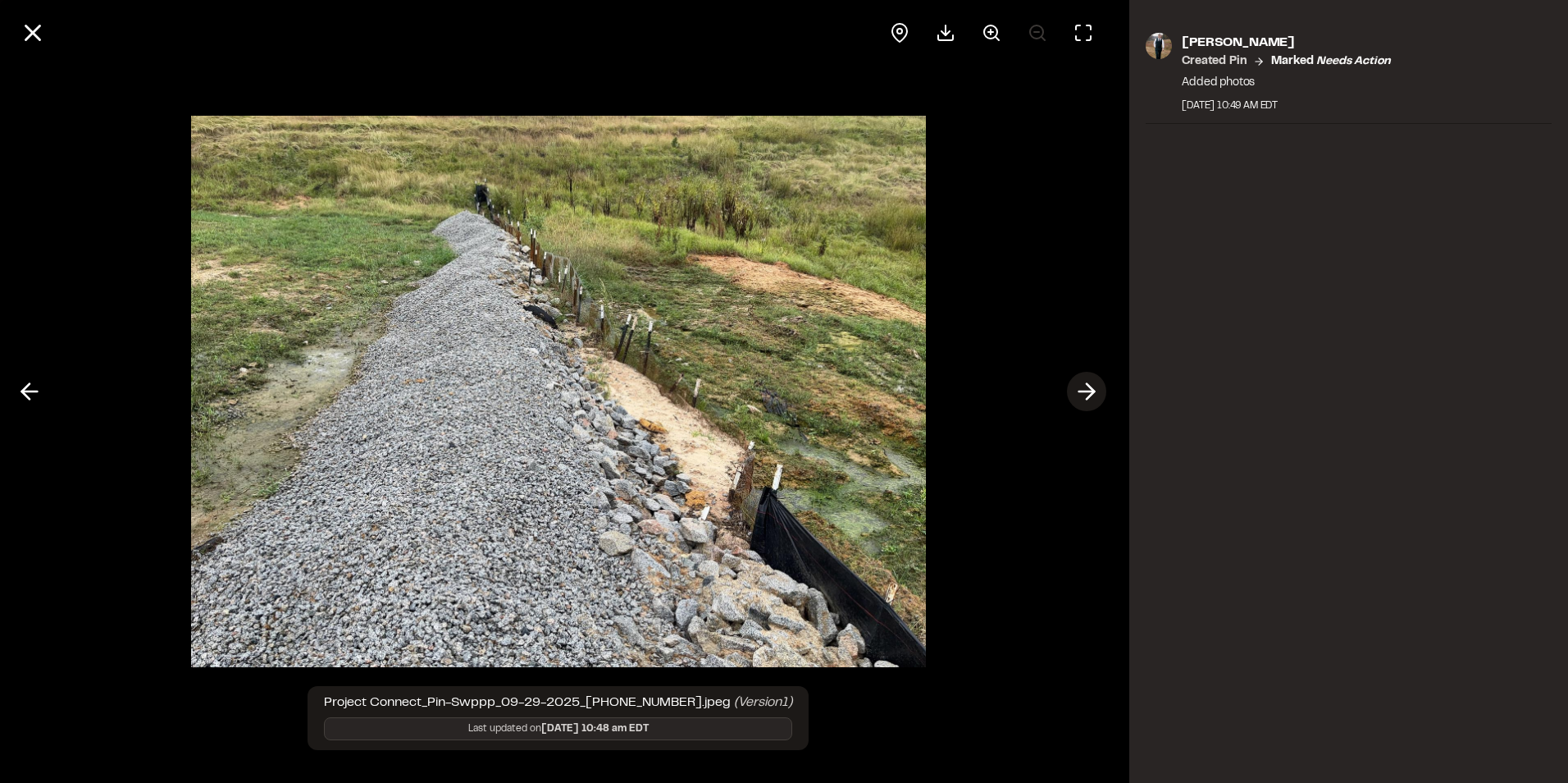
click at [1079, 388] on icon at bounding box center [1087, 391] width 26 height 28
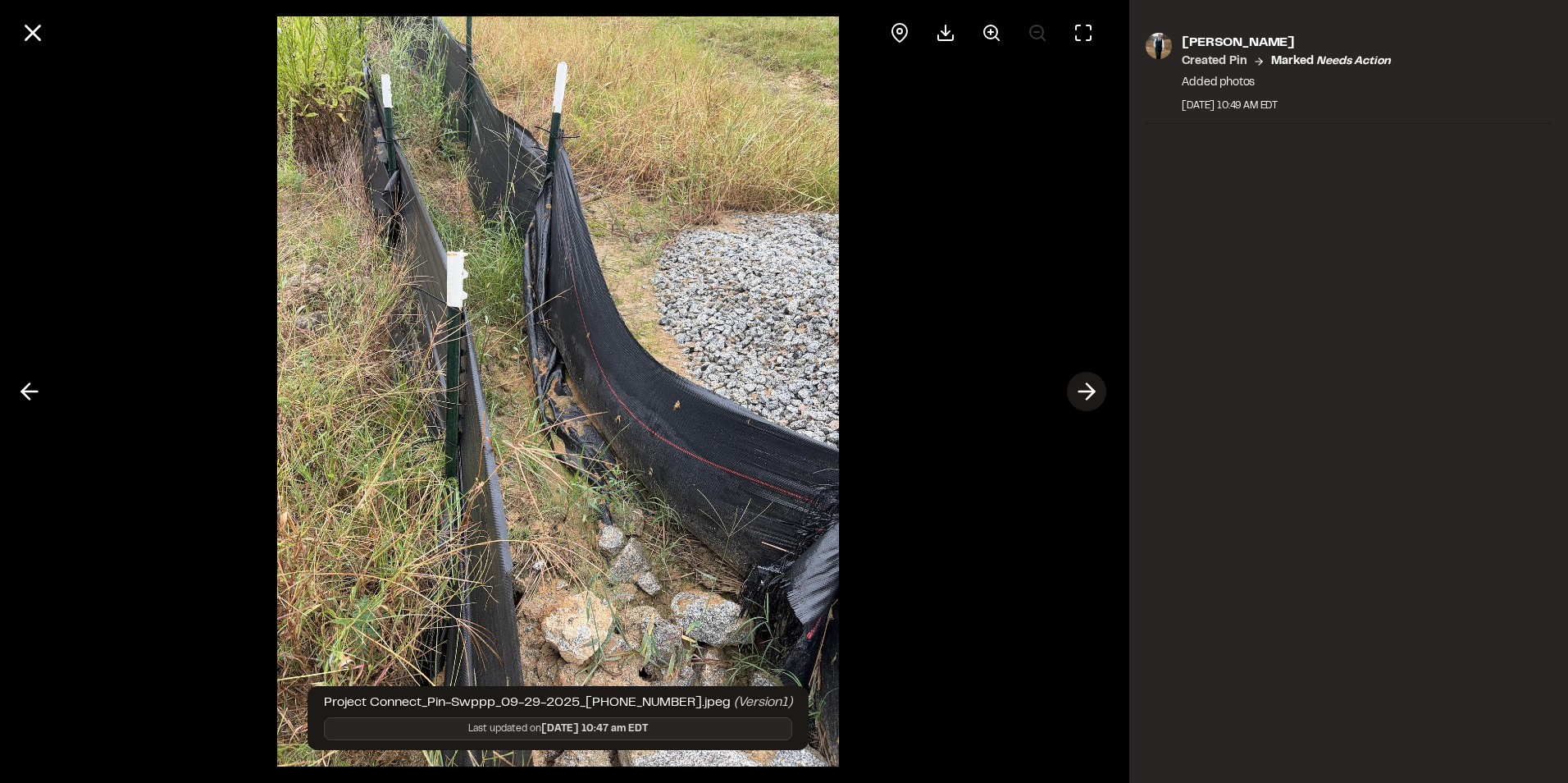
click at [1079, 388] on icon at bounding box center [1087, 391] width 26 height 28
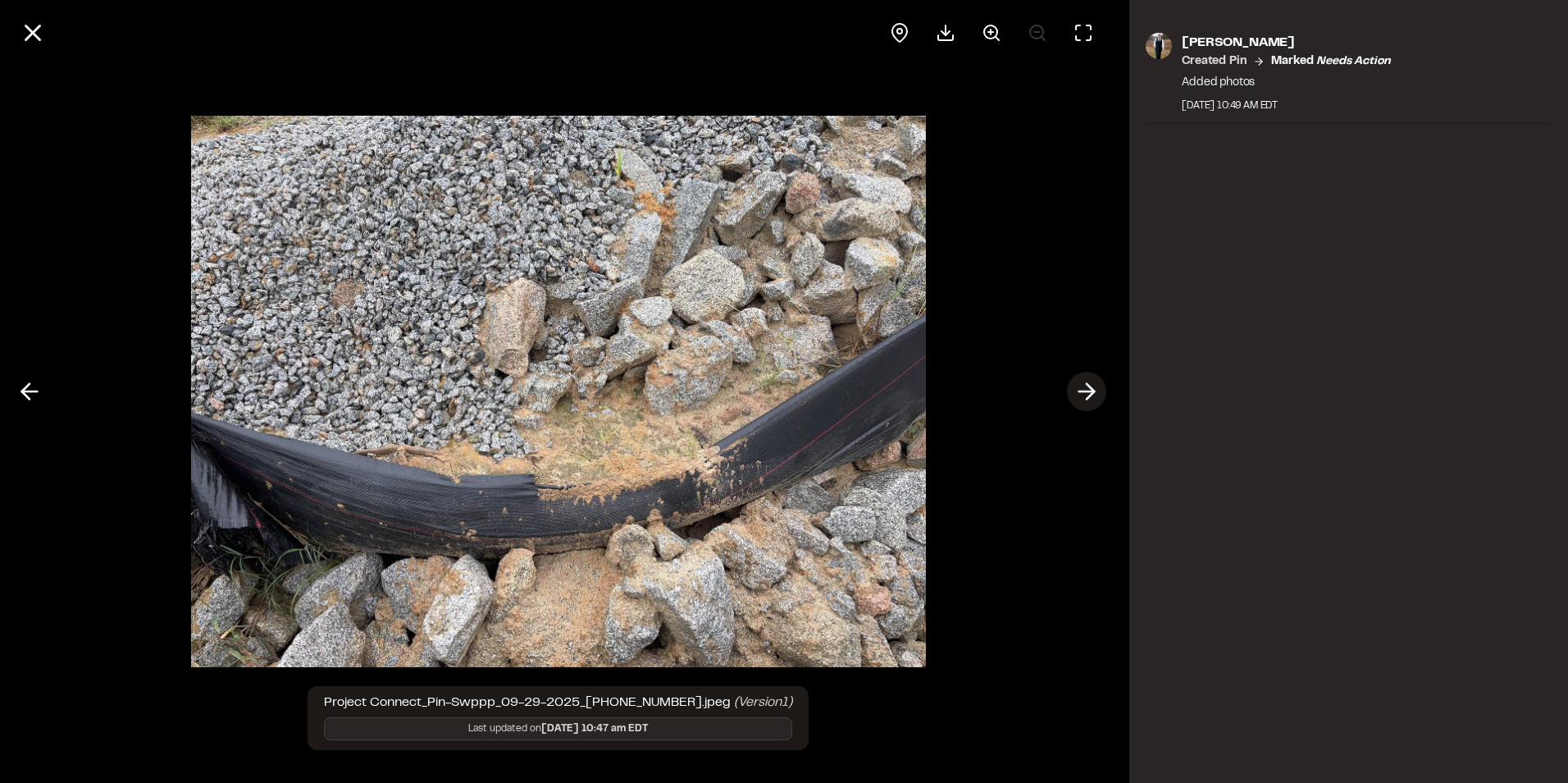
click at [1079, 388] on icon at bounding box center [1087, 391] width 26 height 28
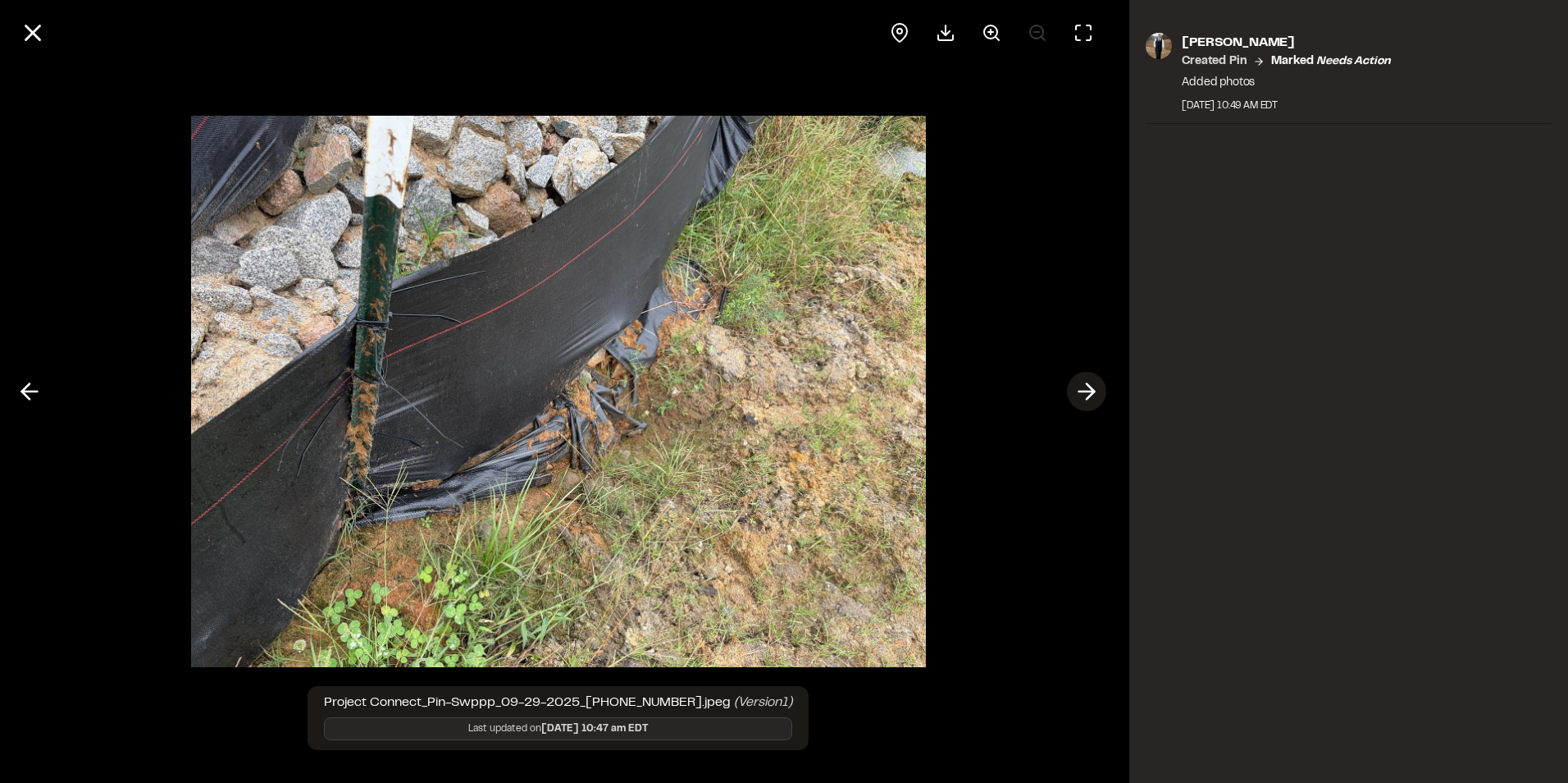
click at [1079, 388] on icon at bounding box center [1087, 391] width 26 height 28
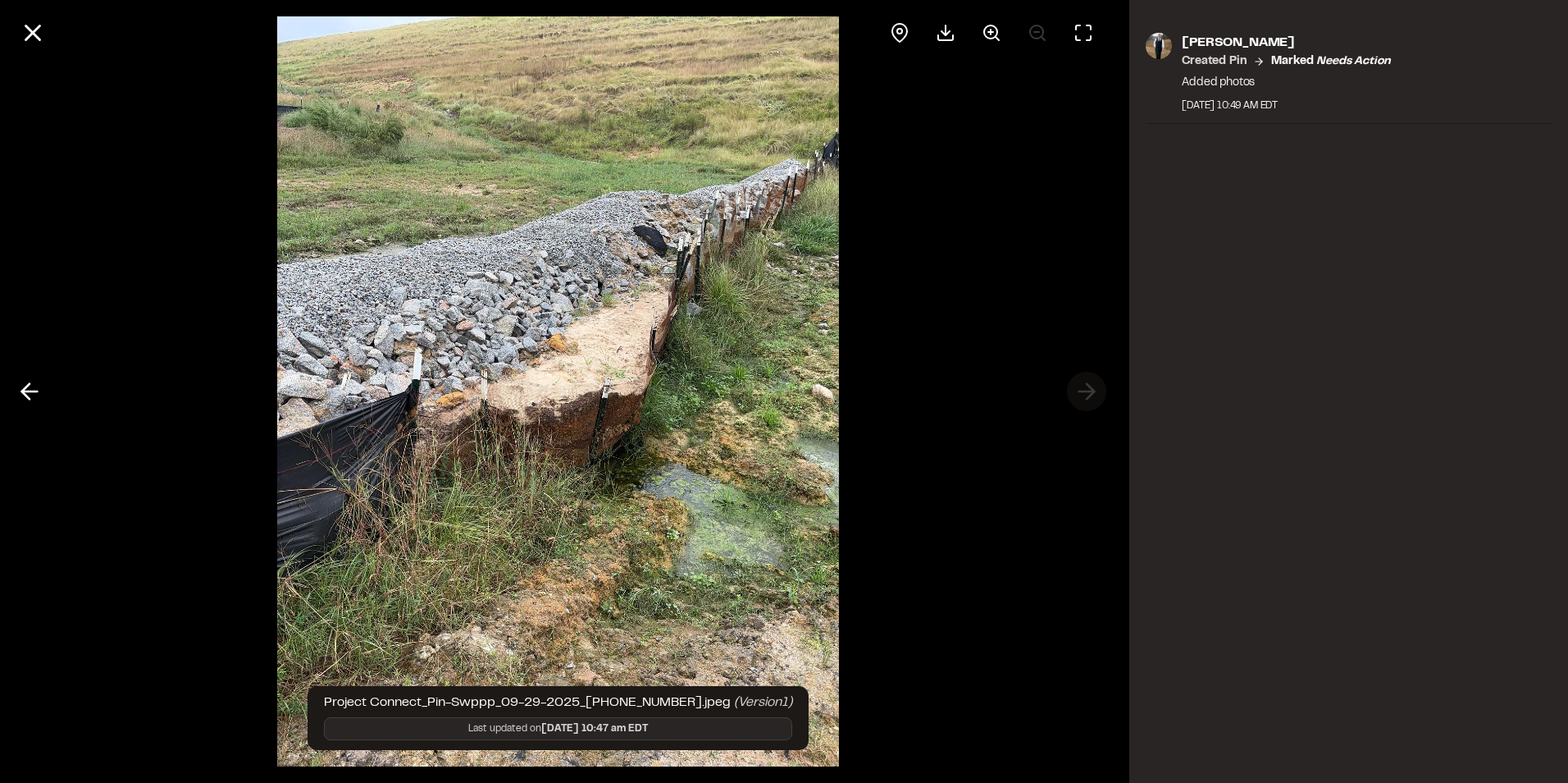
click at [1079, 388] on div at bounding box center [558, 391] width 1116 height 783
click at [43, 30] on icon at bounding box center [32, 32] width 28 height 28
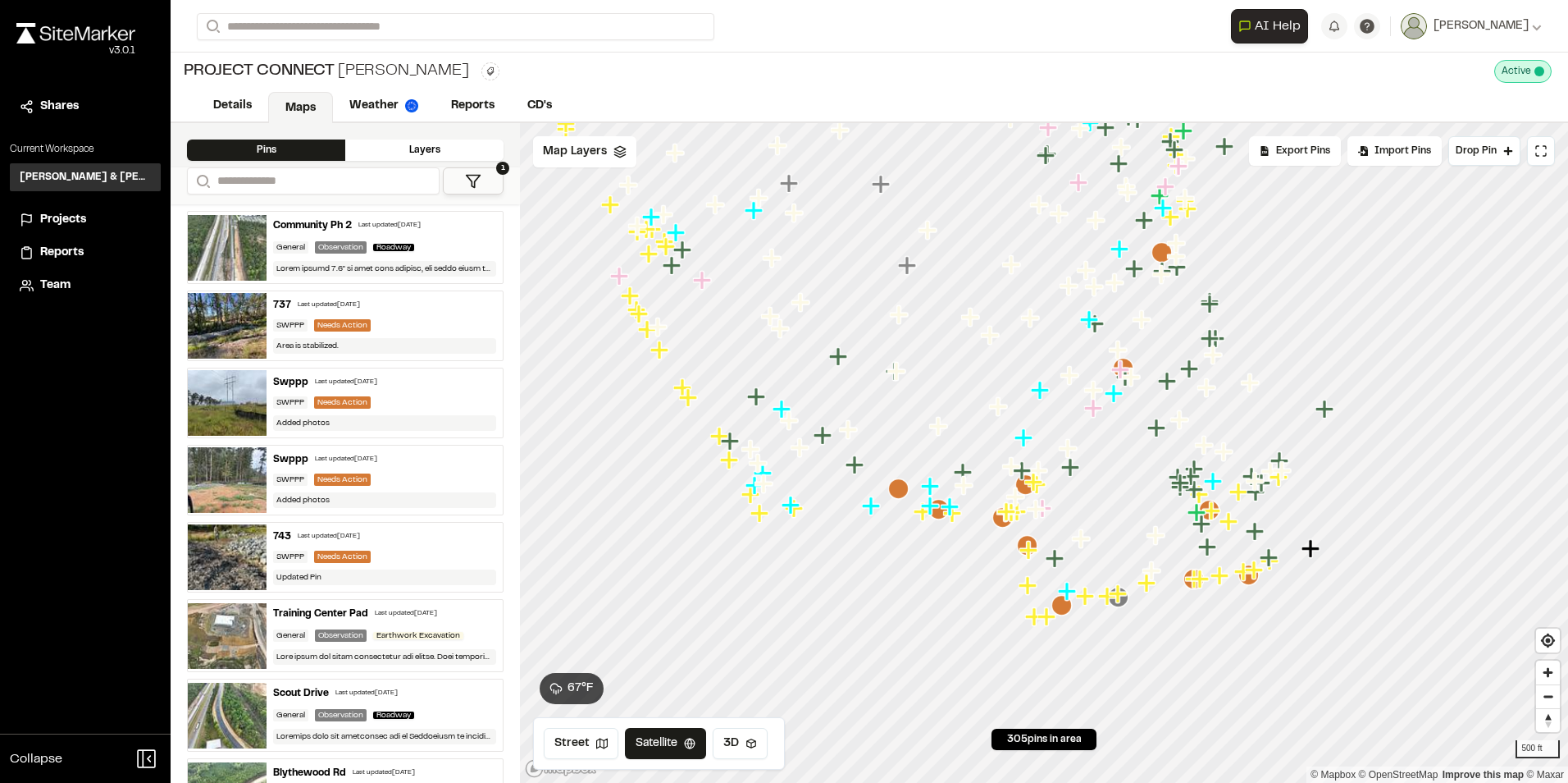
drag, startPoint x: 1137, startPoint y: 642, endPoint x: 1051, endPoint y: 557, distance: 120.9
click at [1051, 557] on icon "Map marker" at bounding box center [1055, 558] width 18 height 18
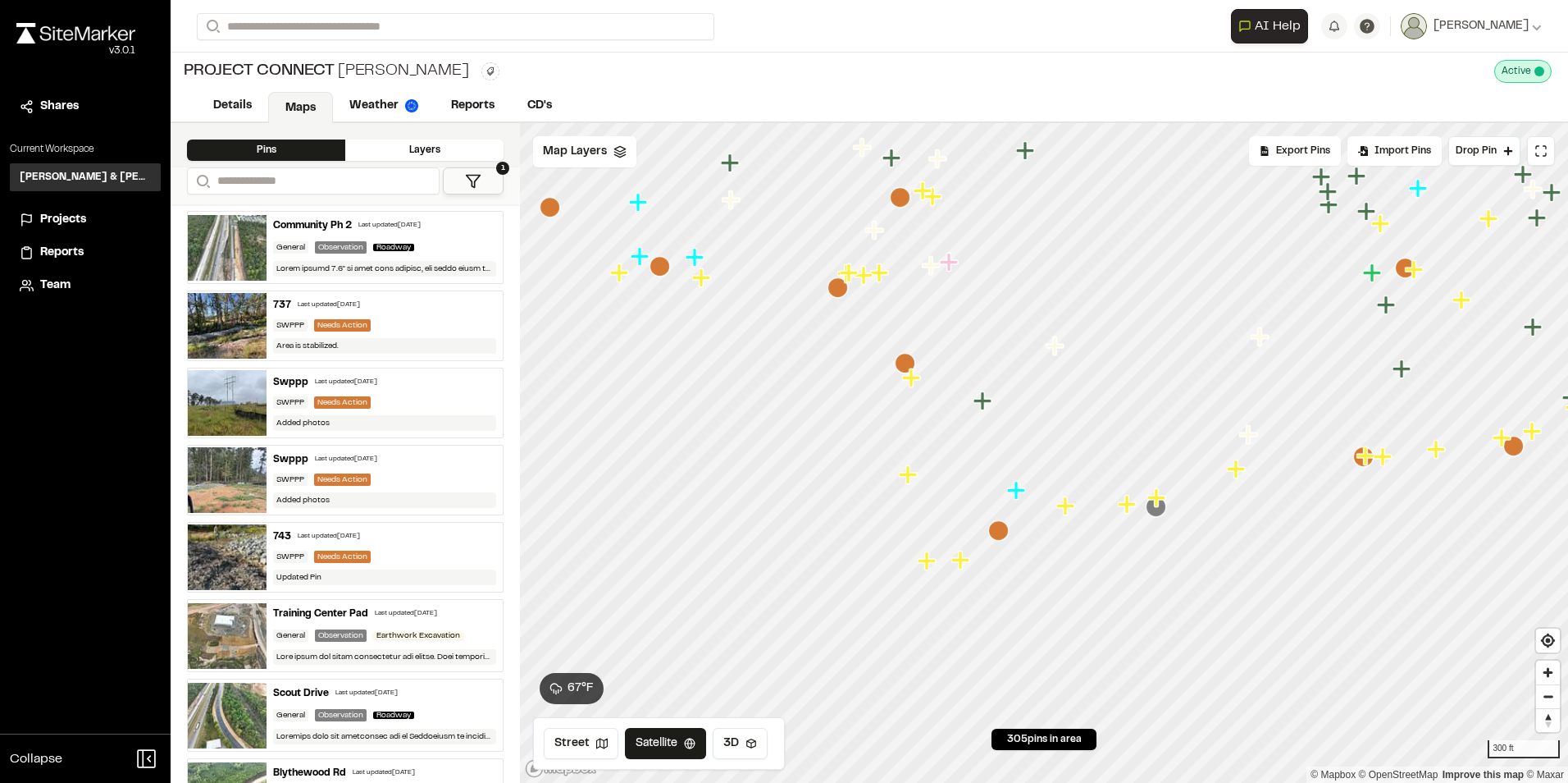
click at [1009, 538] on icon "Map marker" at bounding box center [999, 531] width 21 height 21
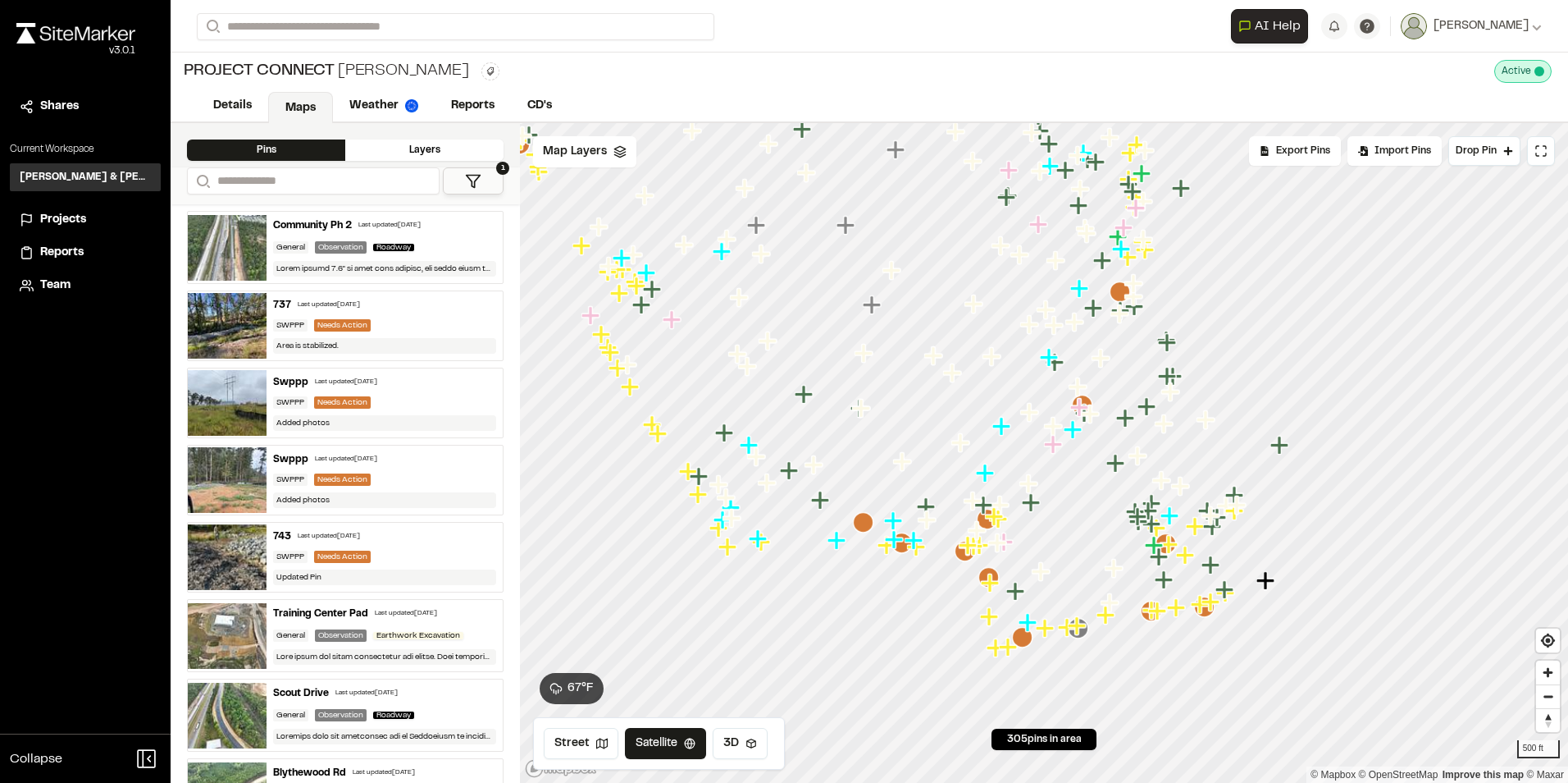
drag, startPoint x: 1068, startPoint y: 281, endPoint x: 1109, endPoint y: 457, distance: 180.7
click at [1109, 457] on icon "Map marker" at bounding box center [1116, 463] width 21 height 21
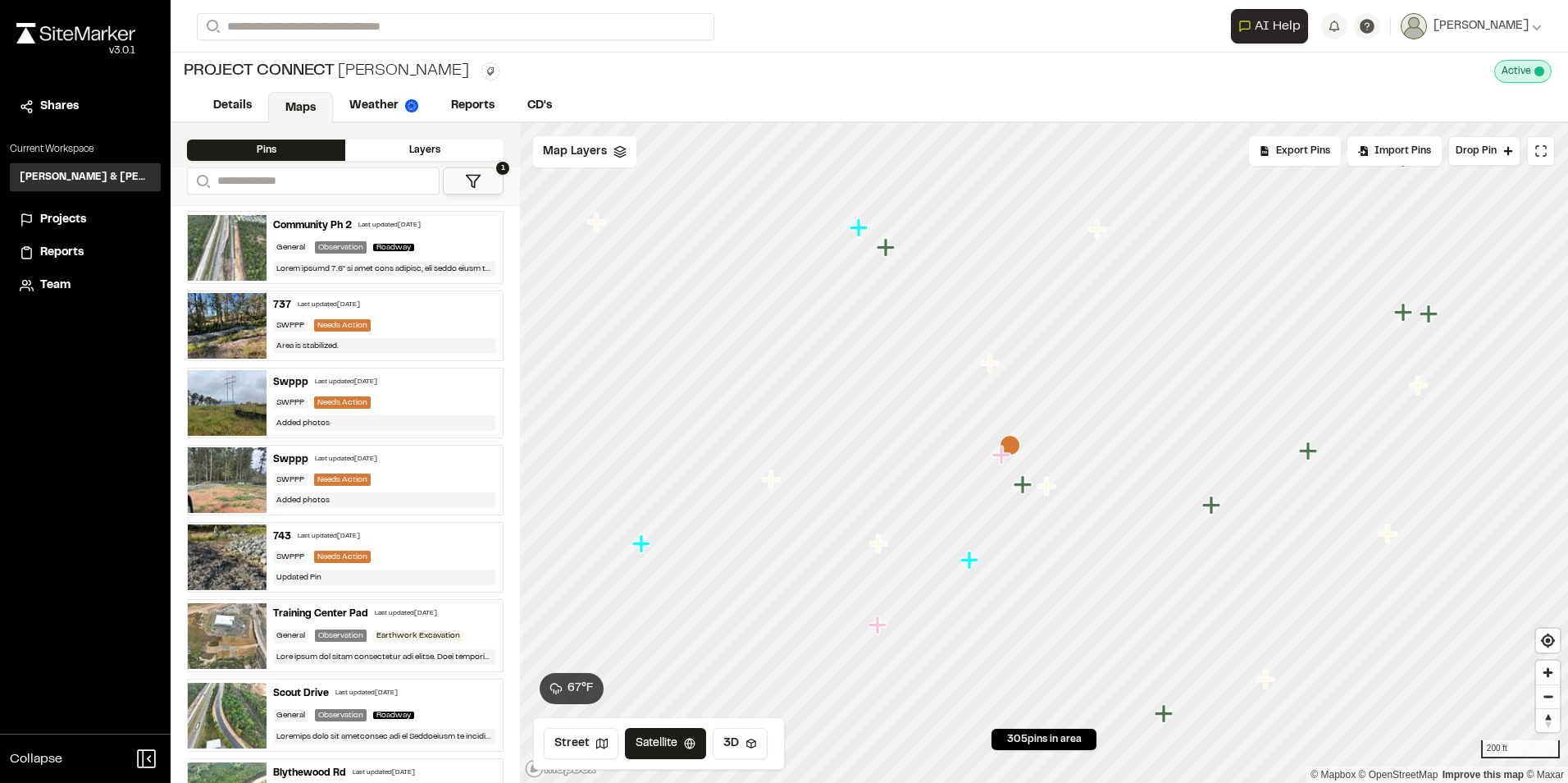
click at [1018, 442] on icon "Map marker" at bounding box center [1010, 445] width 20 height 20
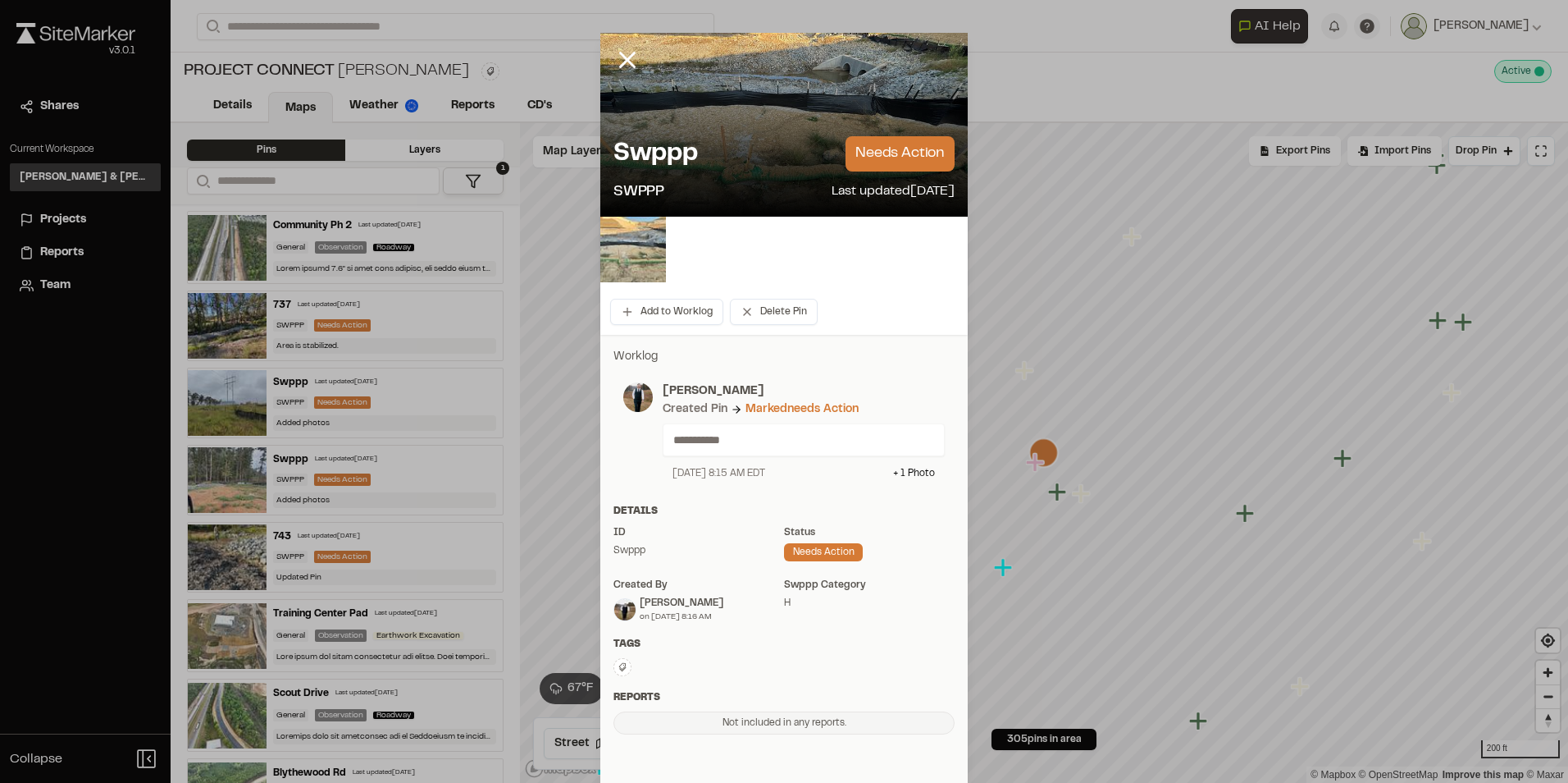
click at [617, 264] on img at bounding box center [633, 249] width 66 height 66
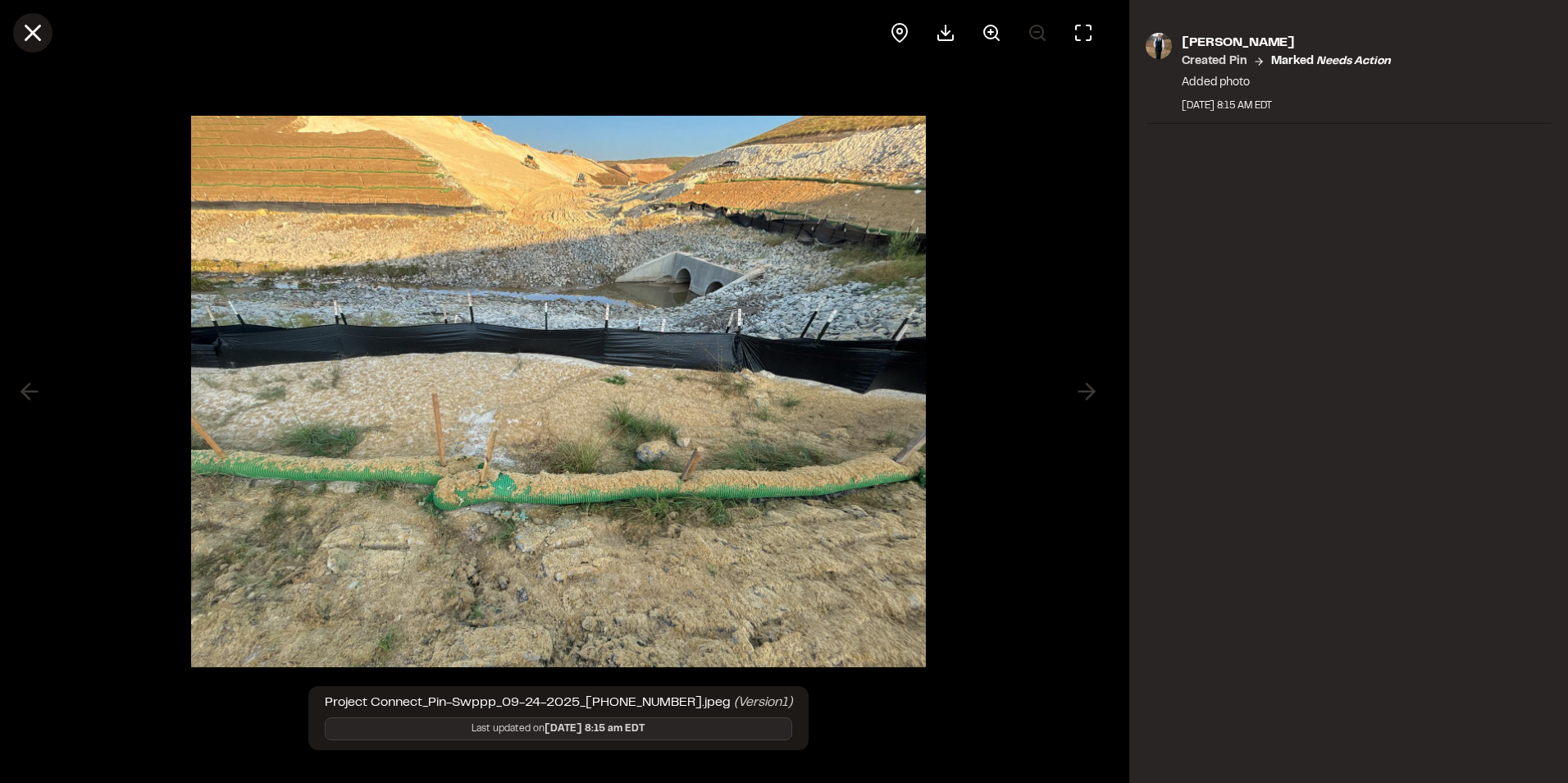
click at [39, 37] on line at bounding box center [32, 32] width 14 height 14
